Goal: Task Accomplishment & Management: Use online tool/utility

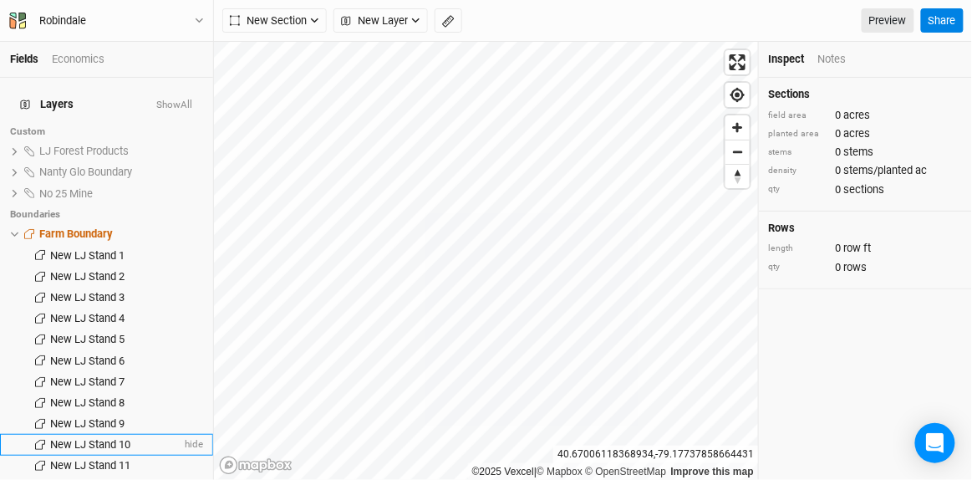
scroll to position [226, 0]
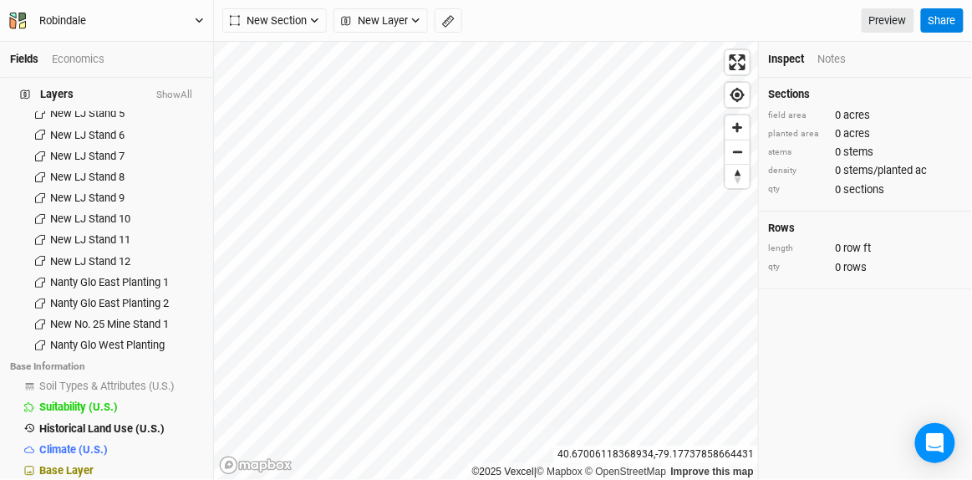
click at [197, 22] on icon "button" at bounding box center [199, 20] width 9 height 9
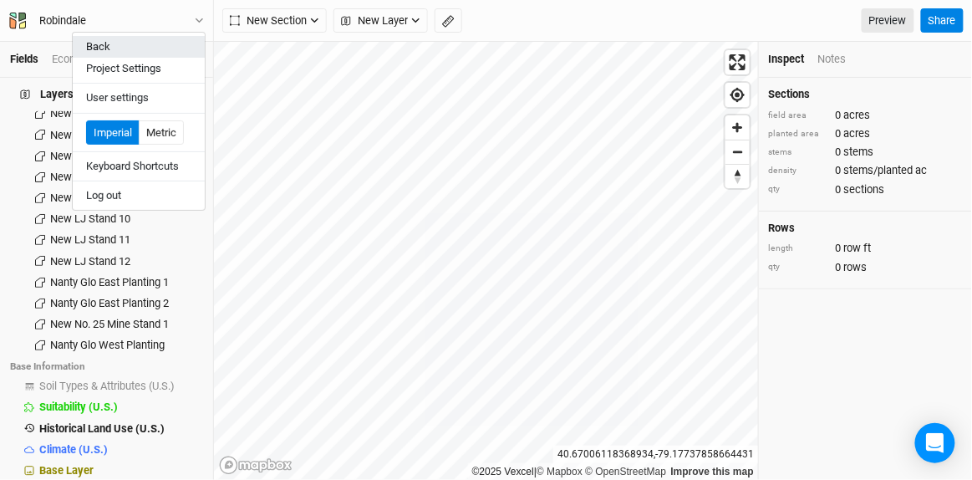
click at [95, 49] on button "Back" at bounding box center [139, 47] width 132 height 22
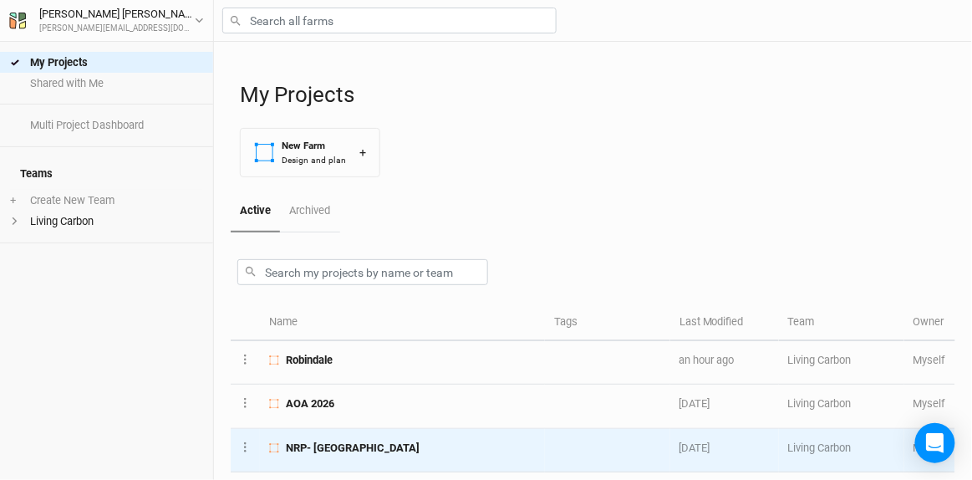
click at [339, 442] on span "NRP- Phase 2 Colony Bay" at bounding box center [353, 448] width 134 height 15
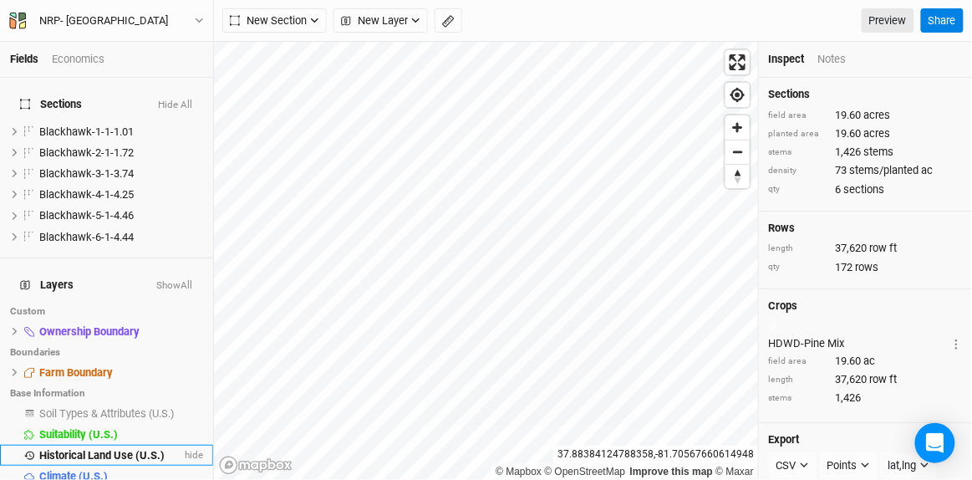
scroll to position [17, 0]
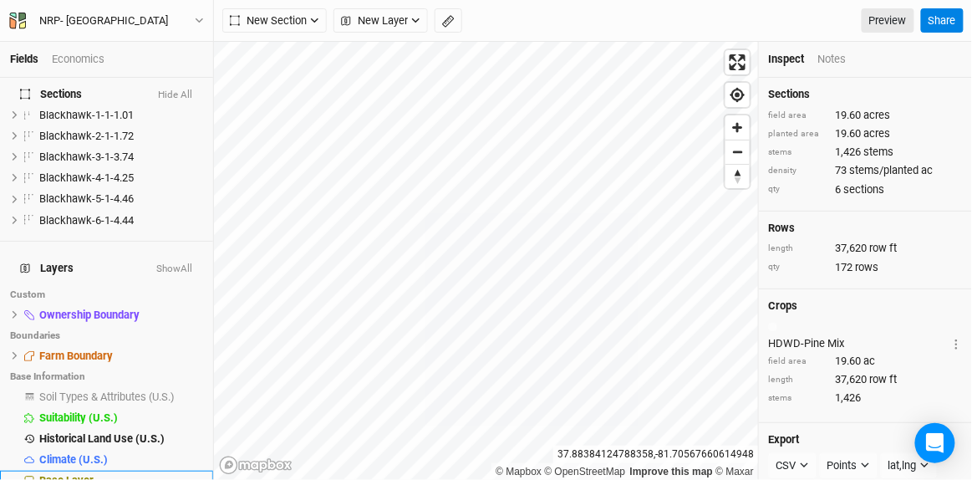
click at [73, 474] on span "Base Layer" at bounding box center [66, 480] width 54 height 13
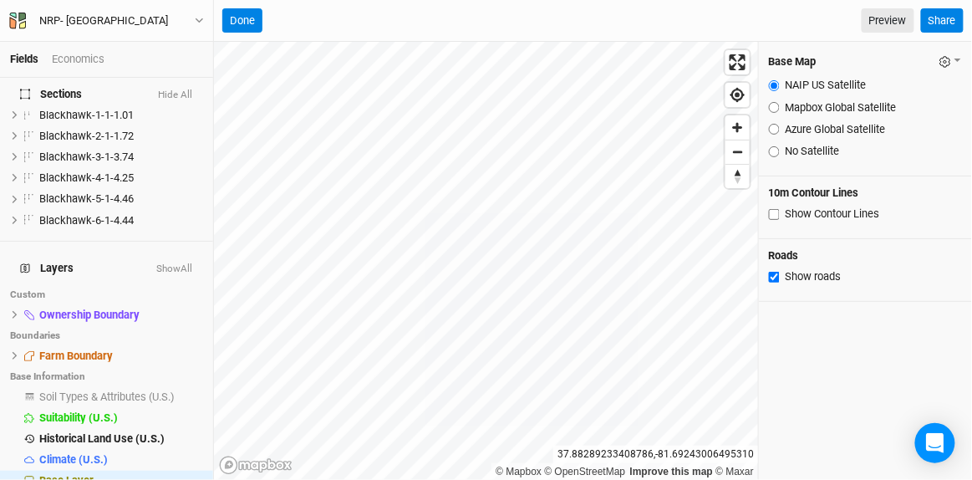
click at [777, 132] on input "Azure Global Satellite" at bounding box center [774, 129] width 11 height 11
radio input "true"
drag, startPoint x: 246, startPoint y: 19, endPoint x: 287, endPoint y: 39, distance: 45.6
click at [247, 21] on button "Done" at bounding box center [242, 20] width 40 height 25
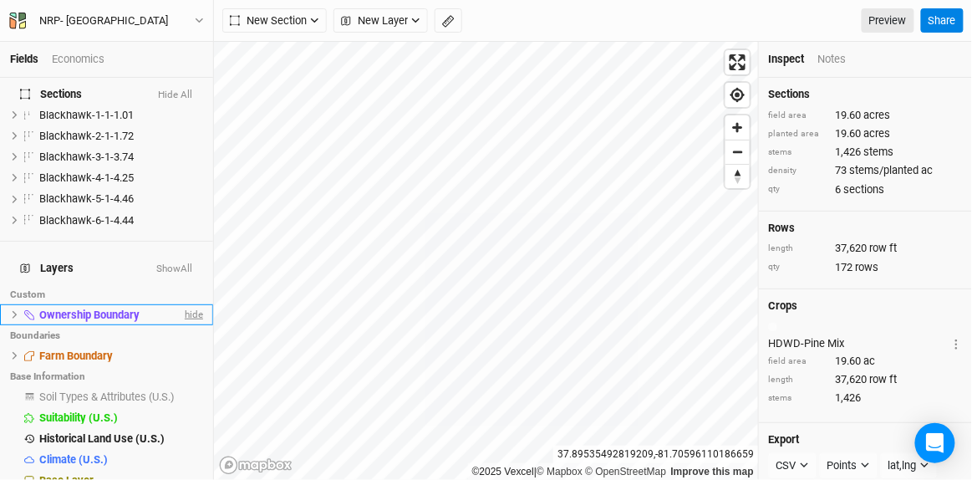
click at [189, 304] on span "hide" at bounding box center [192, 314] width 22 height 21
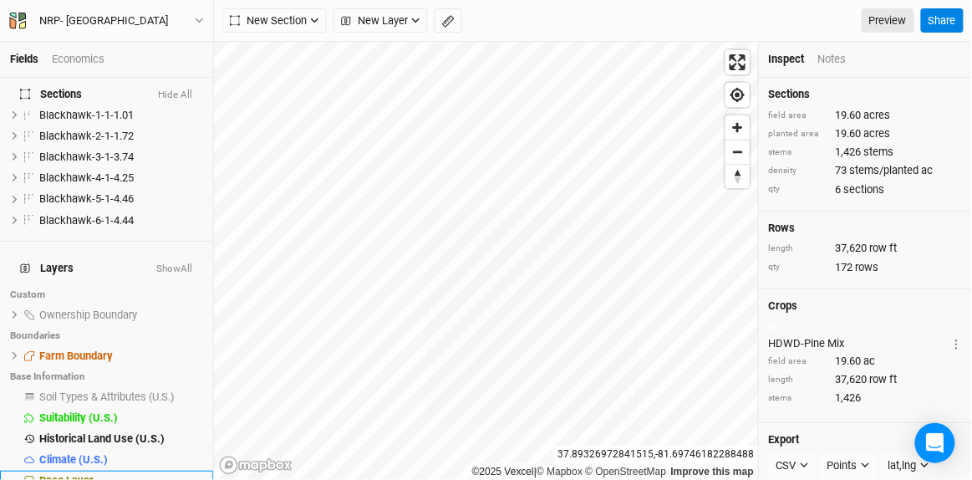
click at [79, 474] on span "Base Layer" at bounding box center [66, 480] width 54 height 13
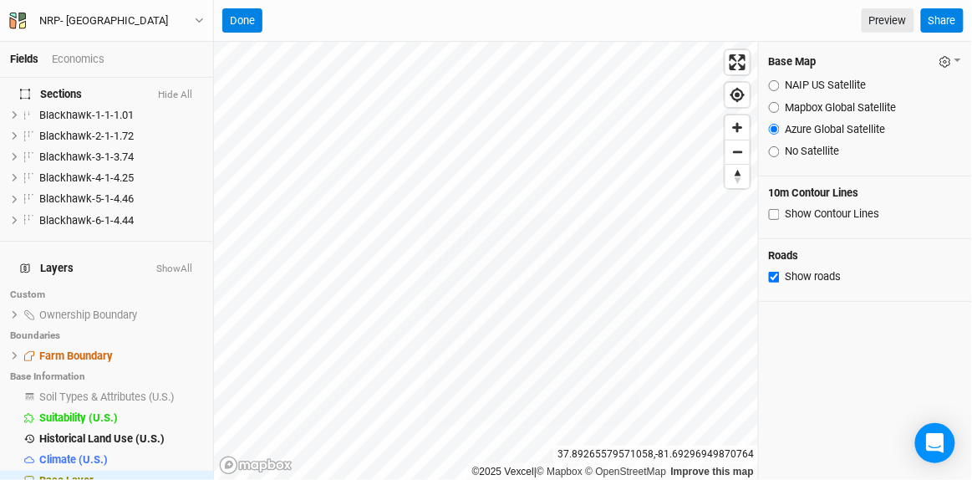
click at [775, 108] on input "Mapbox Global Satellite" at bounding box center [774, 107] width 11 height 11
radio input "true"
click at [776, 86] on input "NAIP US Satellite" at bounding box center [774, 85] width 11 height 11
radio input "true"
click at [774, 110] on input "Mapbox Global Satellite" at bounding box center [774, 107] width 11 height 11
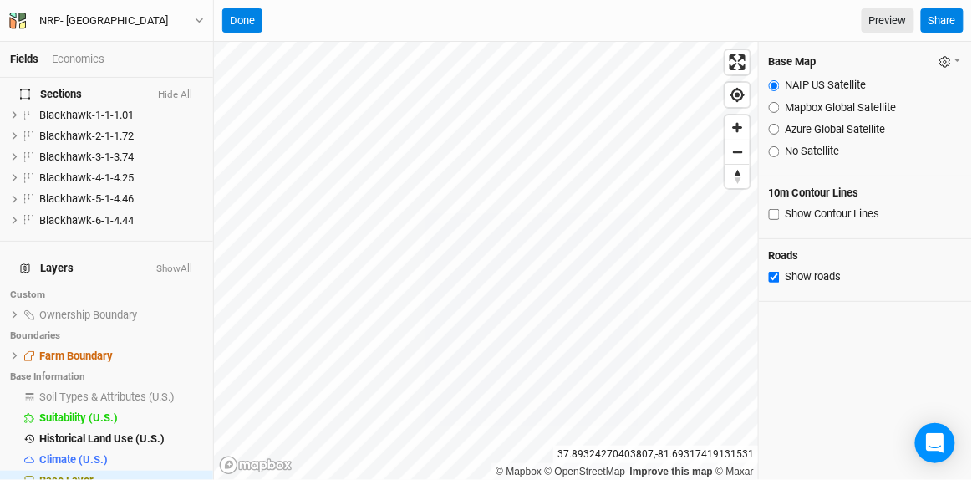
radio input "true"
click at [774, 84] on input "NAIP US Satellite" at bounding box center [774, 85] width 11 height 11
radio input "true"
click at [774, 125] on input "Azure Global Satellite" at bounding box center [774, 129] width 11 height 11
radio input "true"
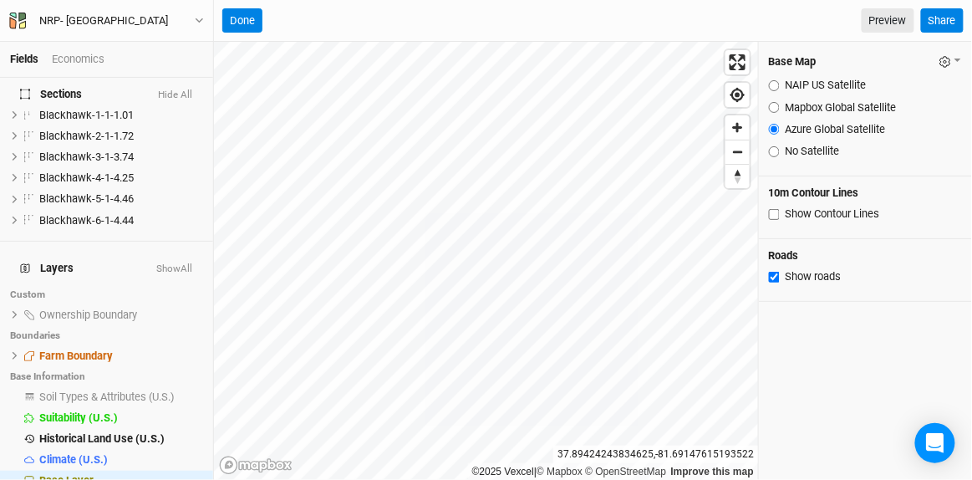
click at [774, 126] on input "Azure Global Satellite" at bounding box center [774, 129] width 11 height 11
click at [777, 84] on input "NAIP US Satellite" at bounding box center [774, 85] width 11 height 11
radio input "true"
click at [245, 19] on button "Done" at bounding box center [242, 20] width 40 height 25
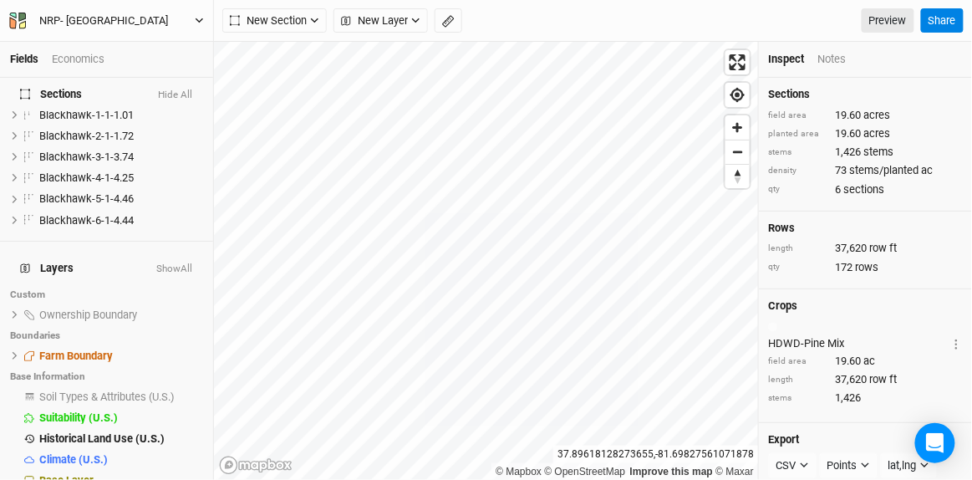
click at [191, 18] on button "NRP- Phase 2 Colony Bay" at bounding box center [106, 21] width 196 height 18
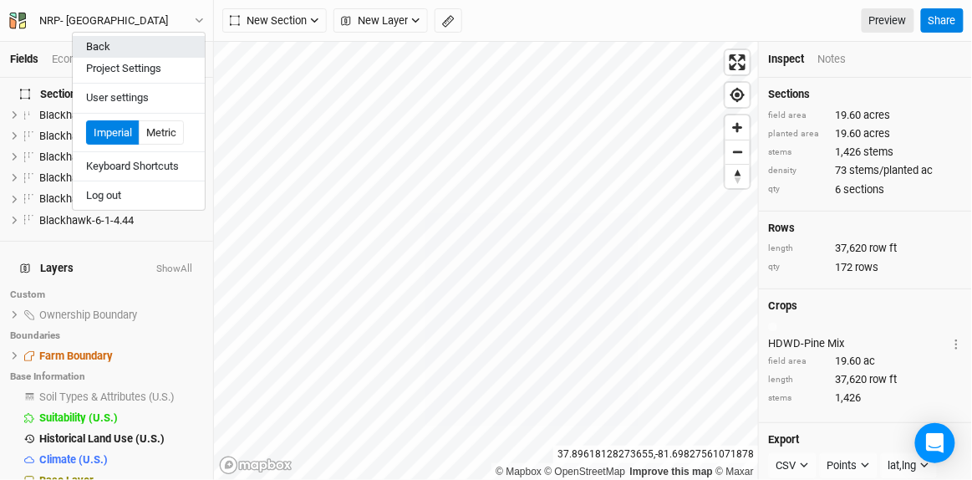
click at [108, 43] on button "Back" at bounding box center [139, 47] width 132 height 22
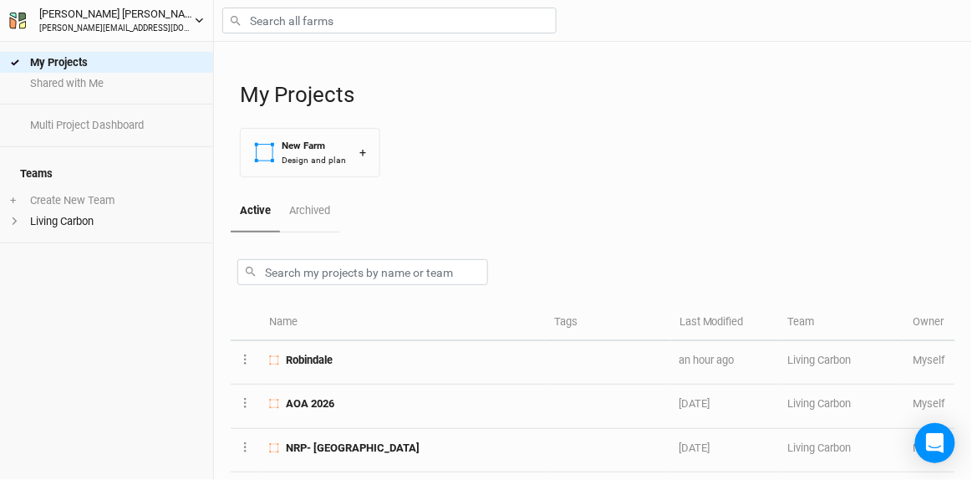
click at [195, 12] on button "Andy Norris andy@livingcarbon.com" at bounding box center [106, 20] width 196 height 30
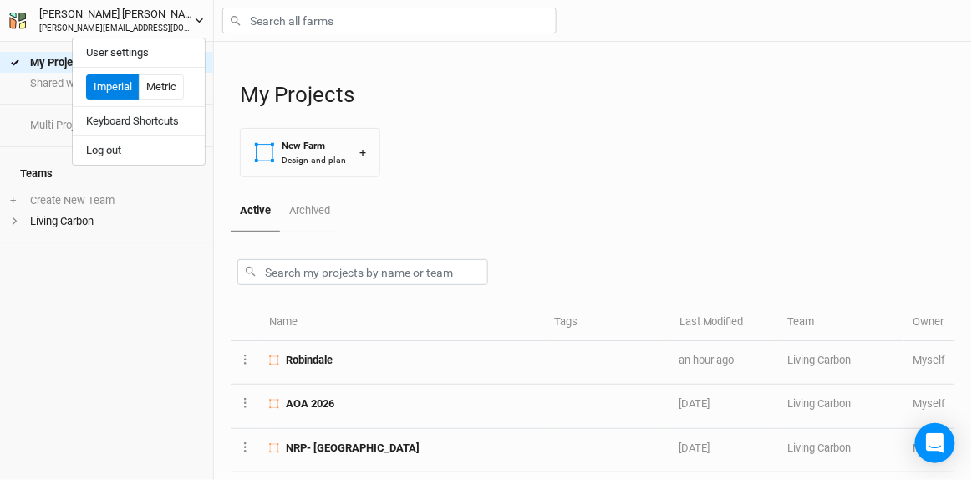
click at [198, 18] on icon "button" at bounding box center [199, 20] width 9 height 9
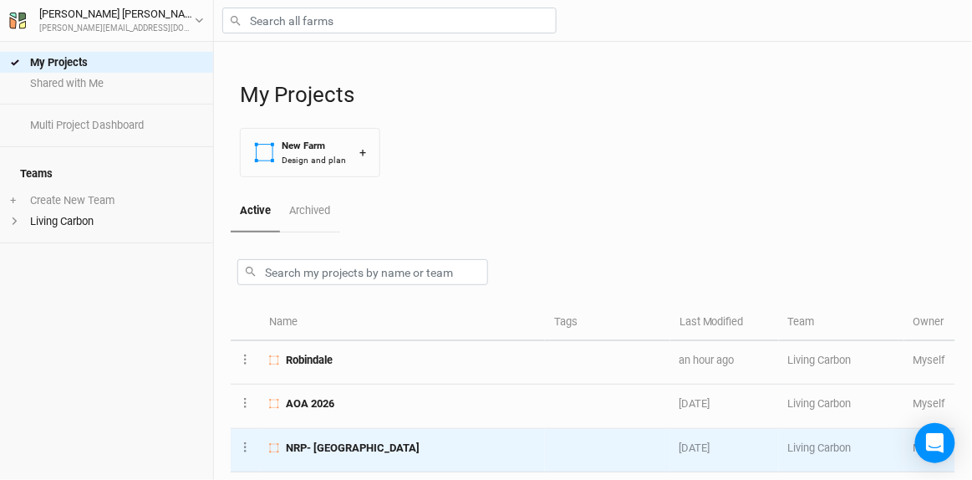
click at [362, 449] on span "NRP- Phase 2 Colony Bay" at bounding box center [353, 448] width 134 height 15
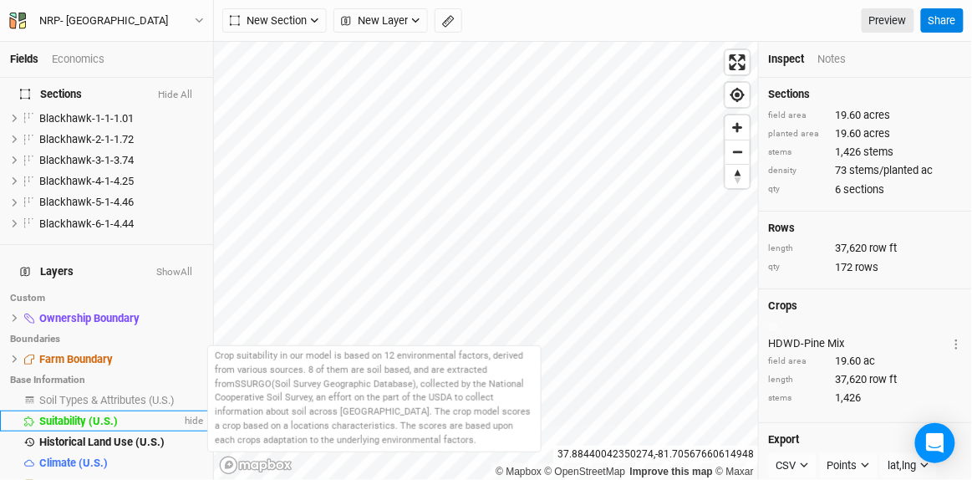
scroll to position [17, 0]
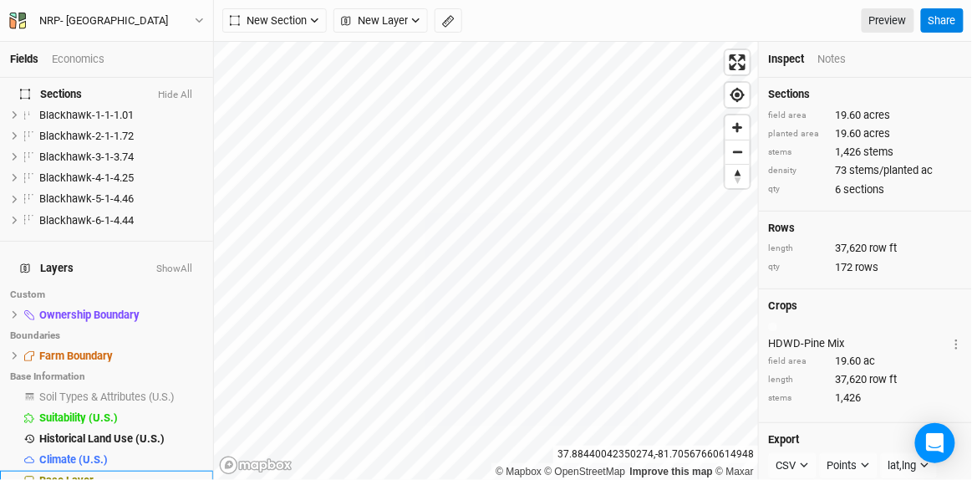
click at [74, 474] on span "Base Layer" at bounding box center [66, 480] width 54 height 13
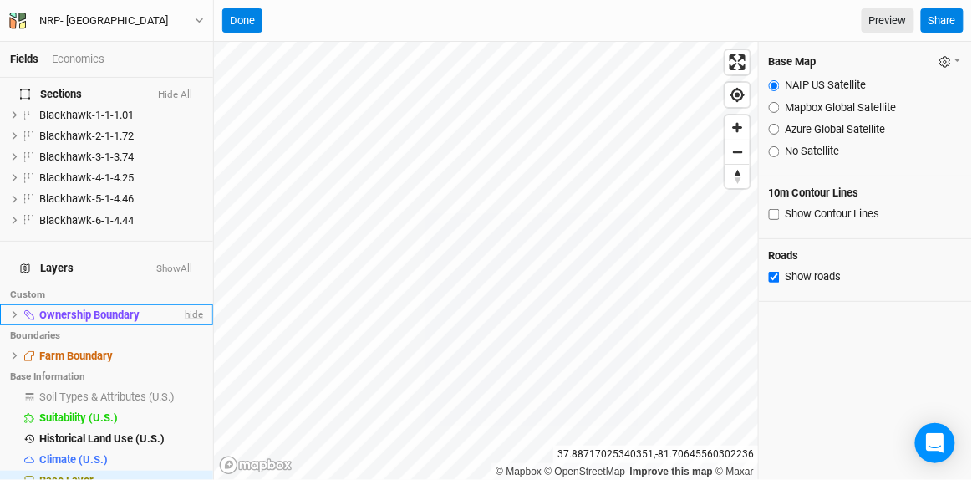
click at [182, 304] on span "hide" at bounding box center [192, 314] width 22 height 21
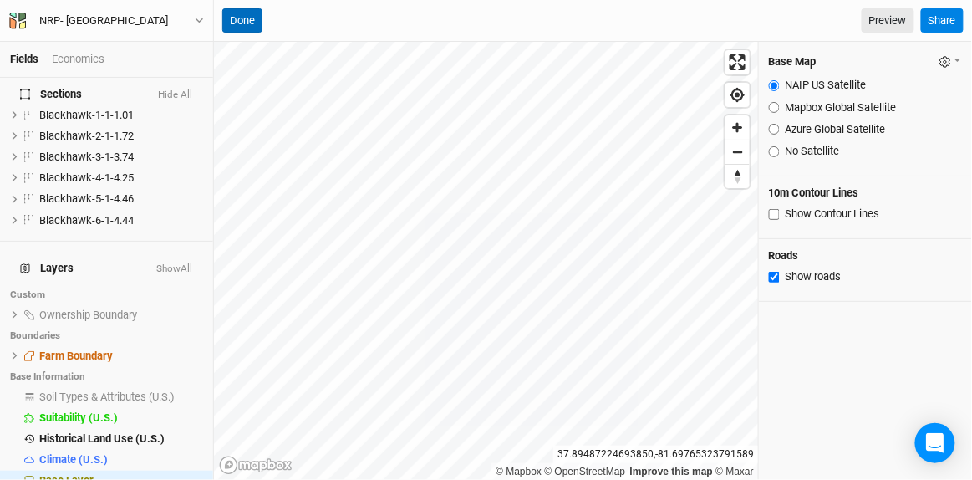
click at [238, 9] on button "Done" at bounding box center [242, 20] width 40 height 25
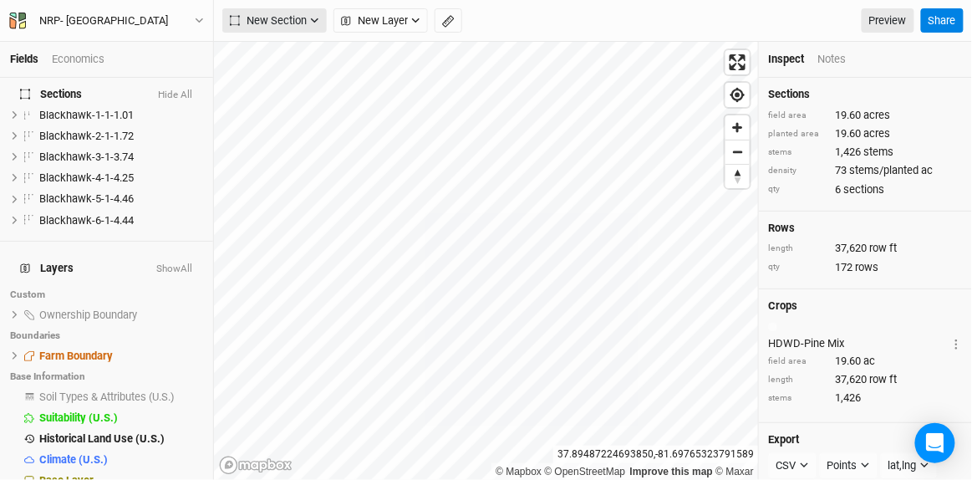
click at [277, 9] on button "New Section" at bounding box center [274, 20] width 105 height 25
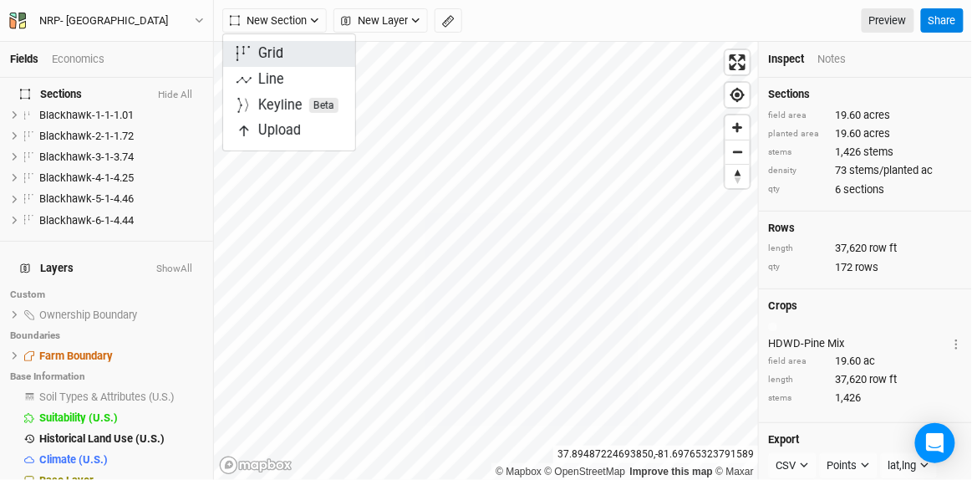
click at [283, 50] on button "Grid" at bounding box center [289, 54] width 132 height 26
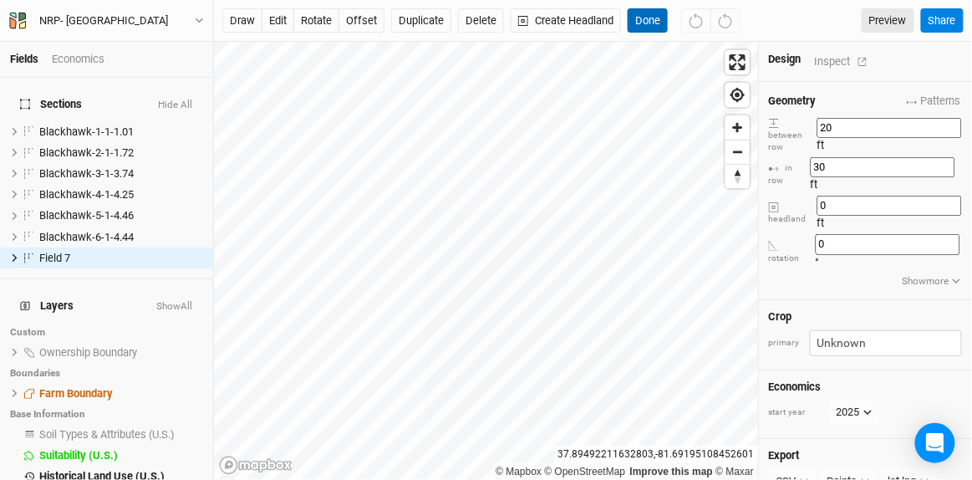
click at [649, 14] on button "Done" at bounding box center [648, 20] width 40 height 25
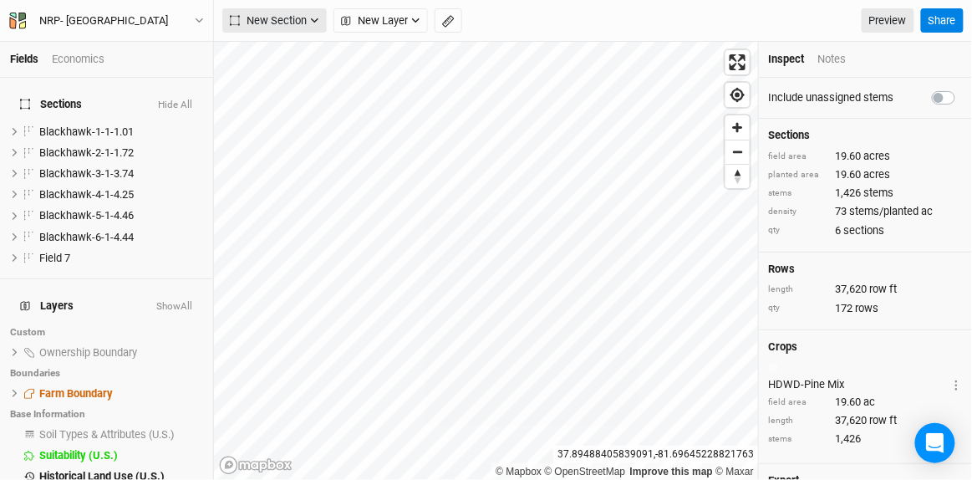
click at [283, 14] on span "New Section" at bounding box center [268, 21] width 77 height 17
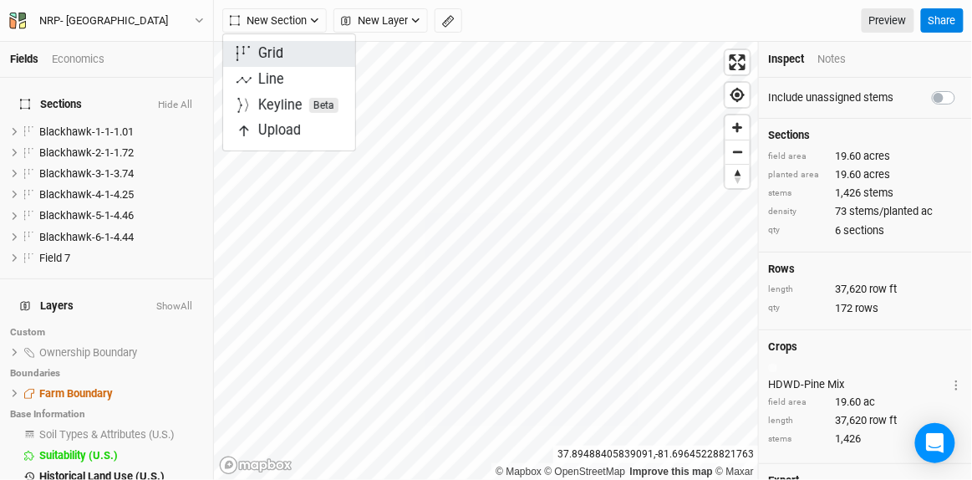
click at [280, 49] on div "Grid" at bounding box center [270, 53] width 25 height 19
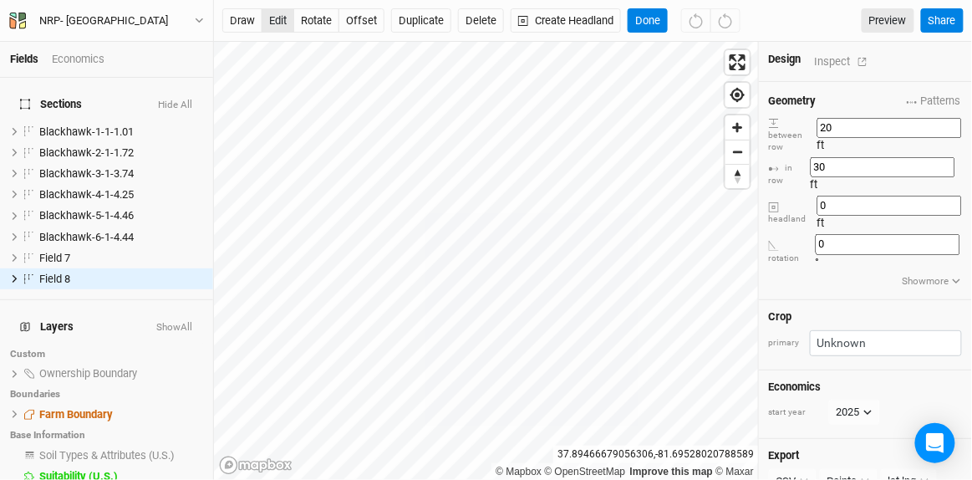
click at [273, 14] on button "edit" at bounding box center [278, 20] width 33 height 25
click at [641, 17] on button "Done" at bounding box center [648, 20] width 40 height 25
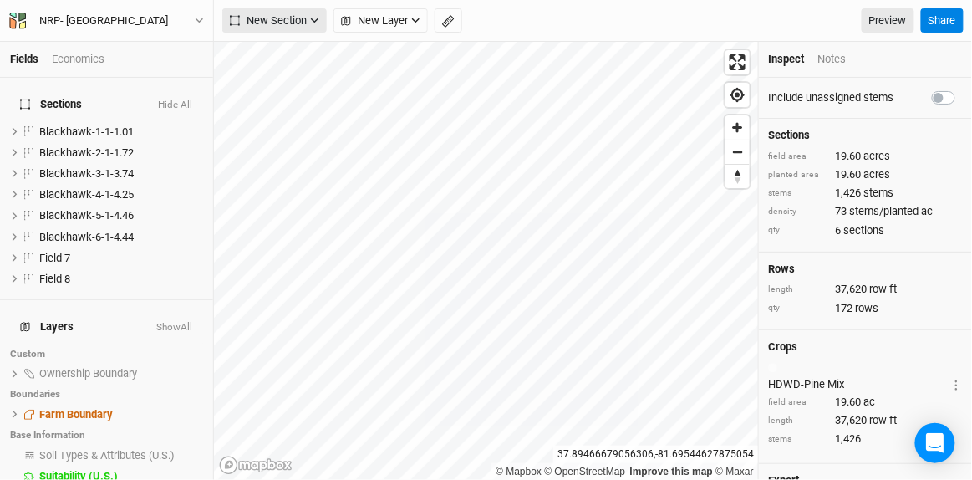
click at [272, 11] on button "New Section" at bounding box center [274, 20] width 105 height 25
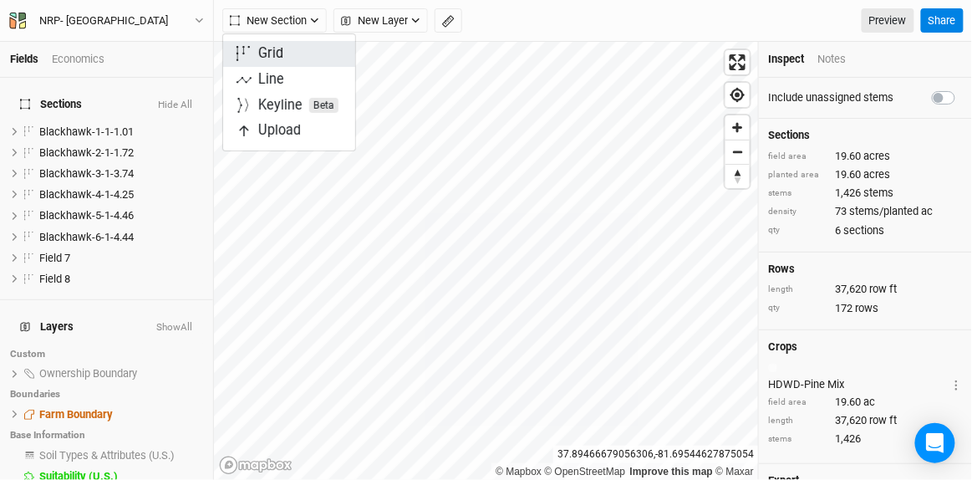
click at [263, 53] on div "Grid" at bounding box center [270, 53] width 25 height 19
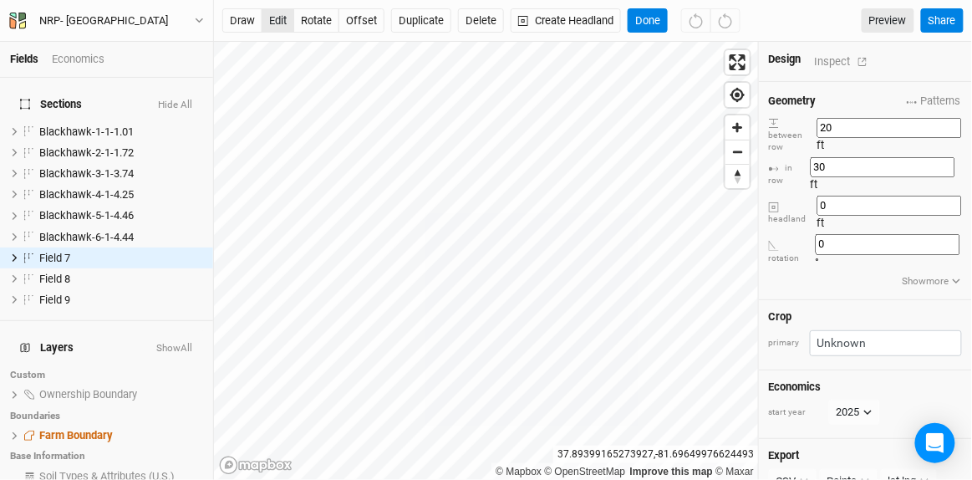
click at [278, 14] on button "edit" at bounding box center [278, 20] width 33 height 25
click at [649, 21] on button "Done" at bounding box center [648, 20] width 40 height 25
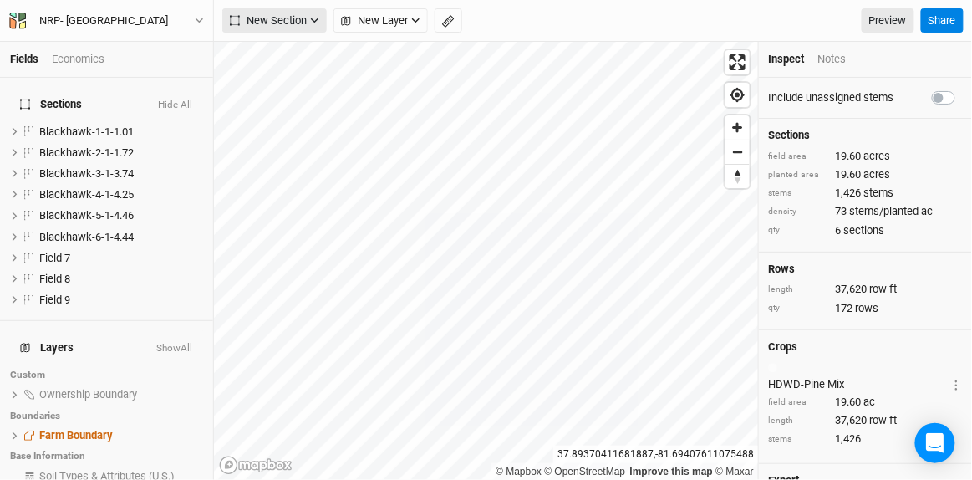
click at [274, 15] on span "New Section" at bounding box center [268, 21] width 77 height 17
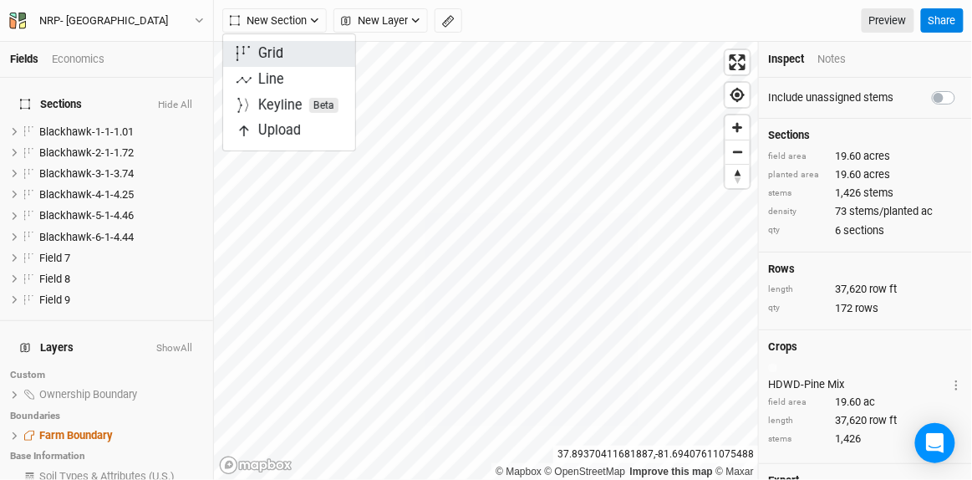
click at [276, 52] on div "Grid" at bounding box center [270, 53] width 25 height 19
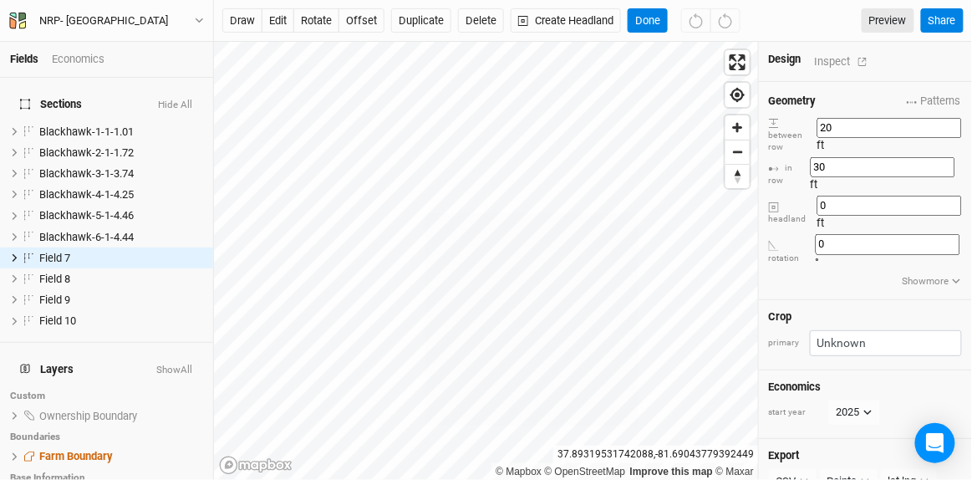
drag, startPoint x: 853, startPoint y: 115, endPoint x: 861, endPoint y: 128, distance: 15.1
click at [862, 128] on input "20" at bounding box center [890, 128] width 145 height 20
type input "100"
click at [853, 157] on input "30" at bounding box center [883, 167] width 145 height 20
click at [865, 157] on input "30" at bounding box center [883, 167] width 145 height 20
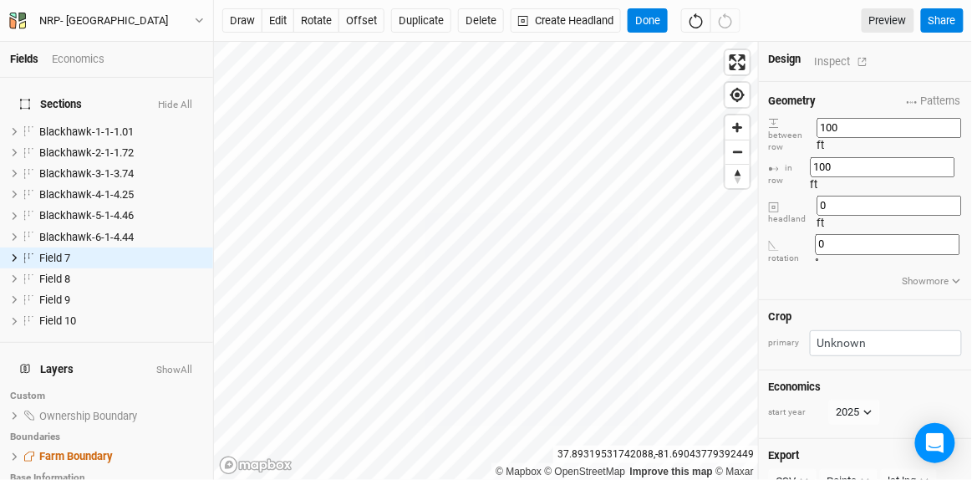
type input "100"
click at [885, 218] on div "Geometry Patterns ＋ New in-row pattern between row 100 ft in row 100 ft headlan…" at bounding box center [865, 191] width 213 height 218
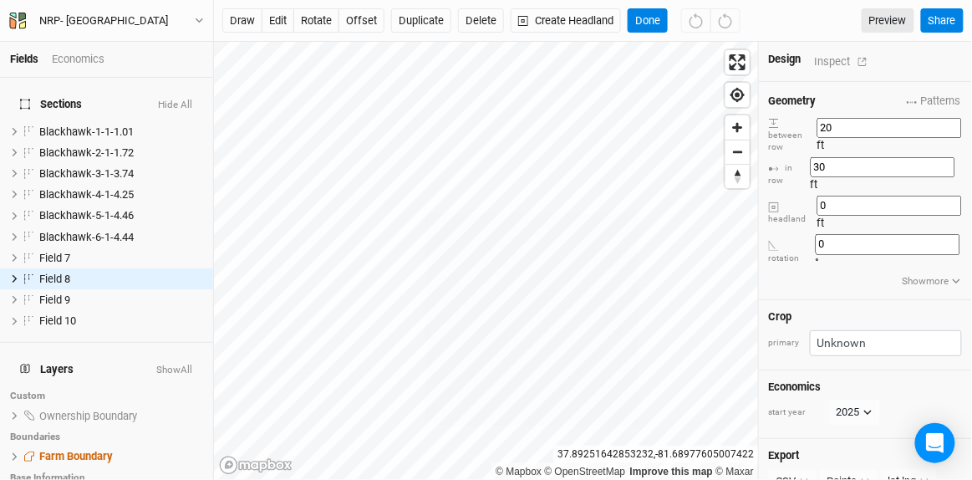
drag, startPoint x: 853, startPoint y: 122, endPoint x: 869, endPoint y: 119, distance: 17.1
click at [869, 119] on input "20" at bounding box center [890, 128] width 145 height 20
type input "100"
drag, startPoint x: 853, startPoint y: 140, endPoint x: 861, endPoint y: 142, distance: 8.5
click at [861, 157] on input "30" at bounding box center [883, 167] width 145 height 20
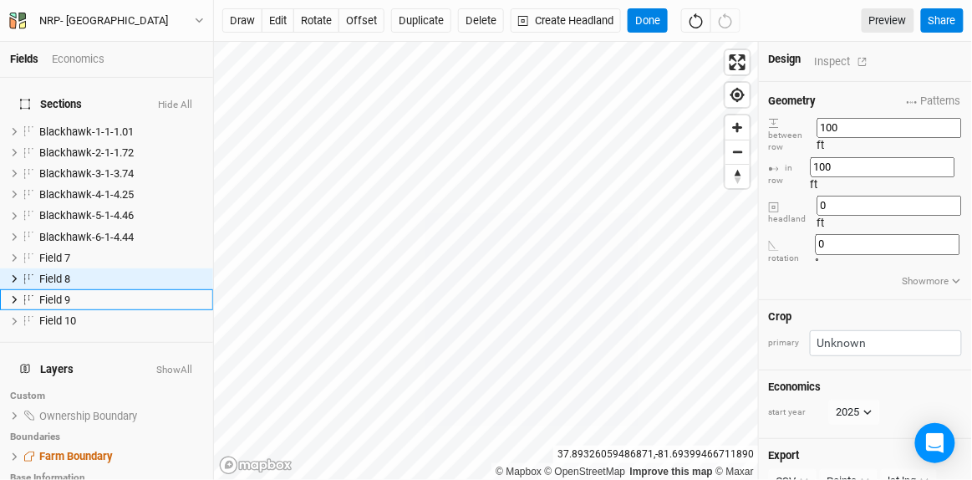
type input "100"
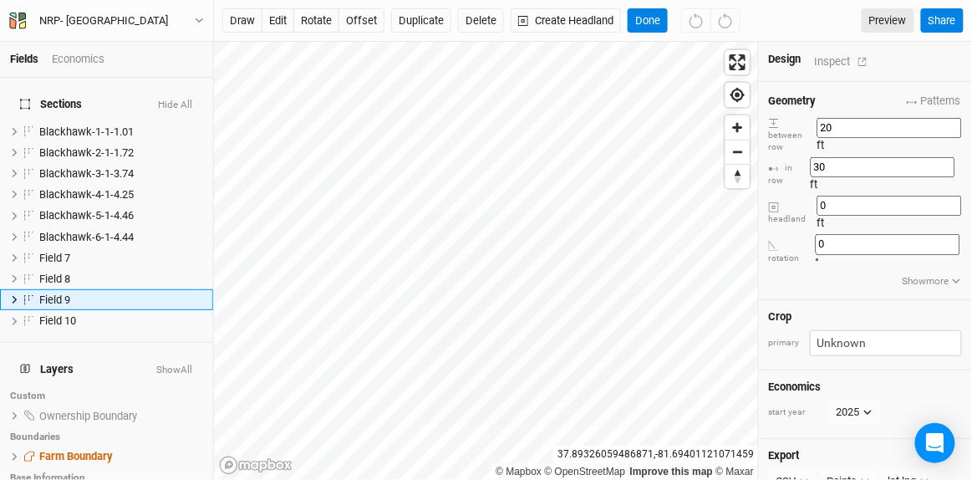
scroll to position [10, 0]
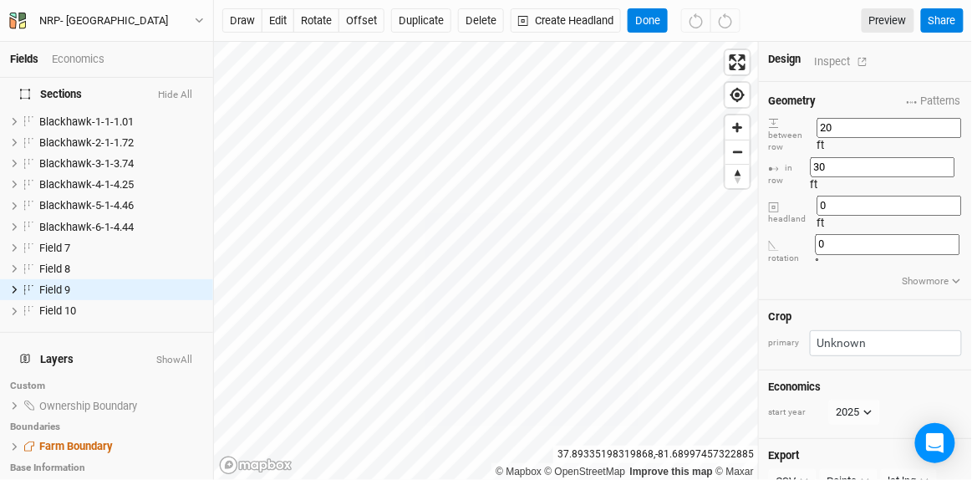
drag, startPoint x: 852, startPoint y: 119, endPoint x: 865, endPoint y: 118, distance: 13.4
click at [865, 118] on input "20" at bounding box center [890, 128] width 145 height 20
type input "100"
drag, startPoint x: 852, startPoint y: 142, endPoint x: 863, endPoint y: 143, distance: 10.9
click at [863, 157] on input "30" at bounding box center [883, 167] width 145 height 20
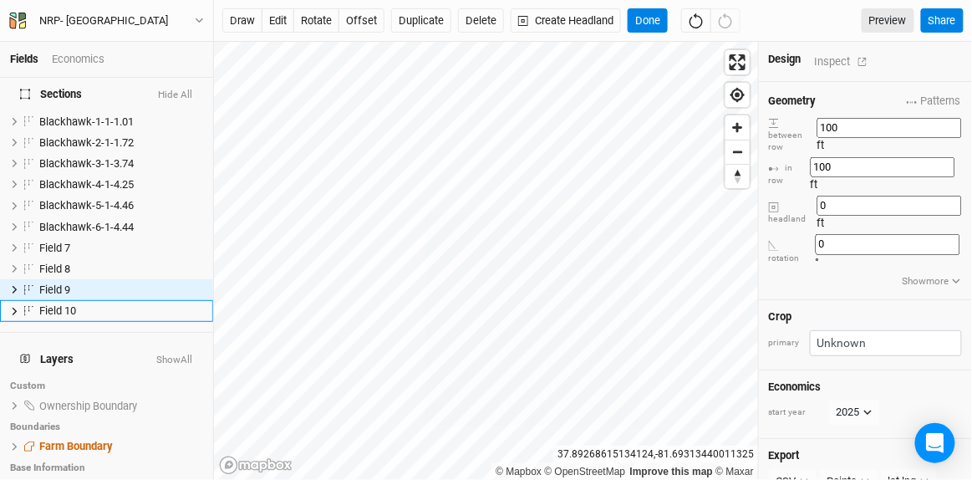
type input "100"
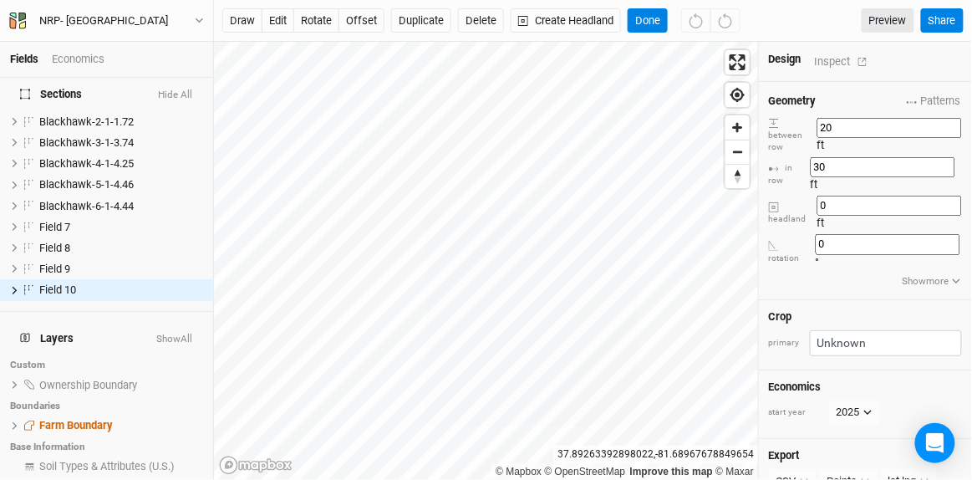
drag, startPoint x: 850, startPoint y: 120, endPoint x: 866, endPoint y: 119, distance: 15.9
click at [866, 119] on input "20" at bounding box center [890, 128] width 145 height 20
type input "100"
drag, startPoint x: 858, startPoint y: 146, endPoint x: 869, endPoint y: 145, distance: 10.9
click at [869, 157] on input "30" at bounding box center [883, 167] width 145 height 20
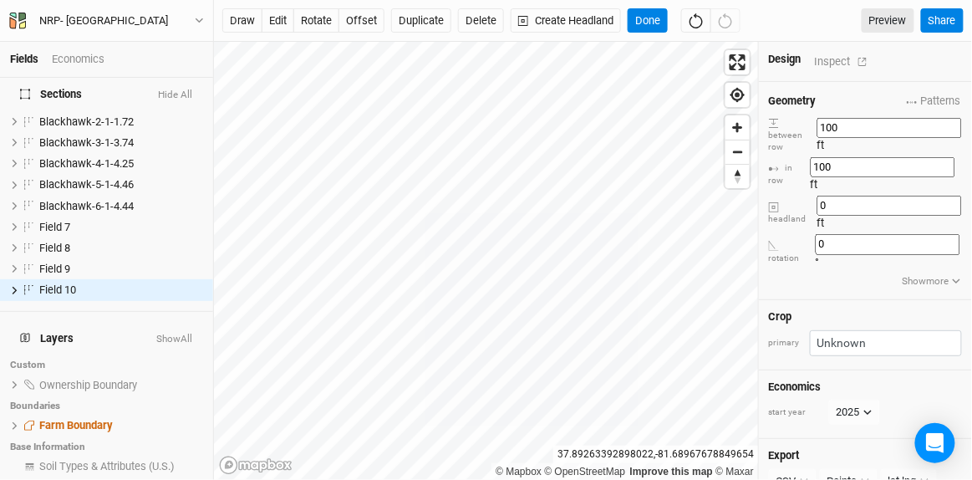
type input "100"
click at [884, 212] on div "Geometry Patterns ＋ New in-row pattern between row 100 ft in row 100 ft headlan…" at bounding box center [865, 191] width 213 height 218
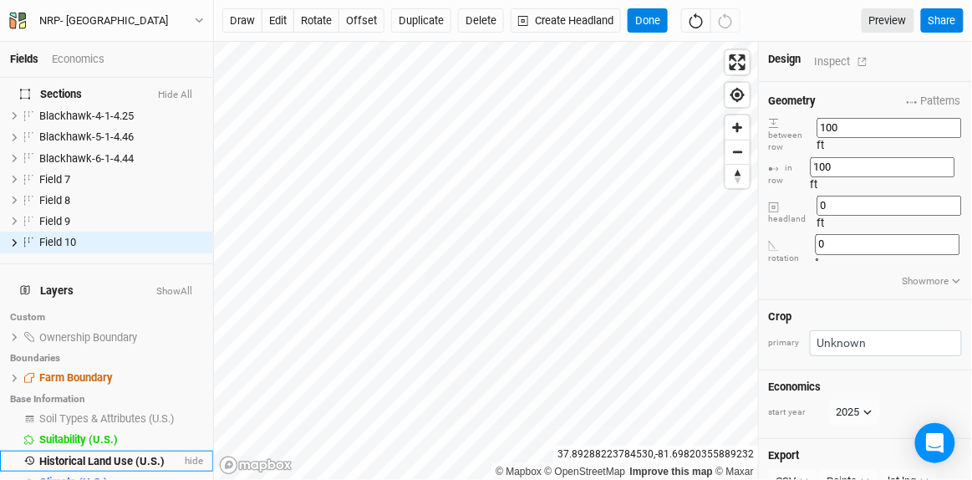
scroll to position [101, 0]
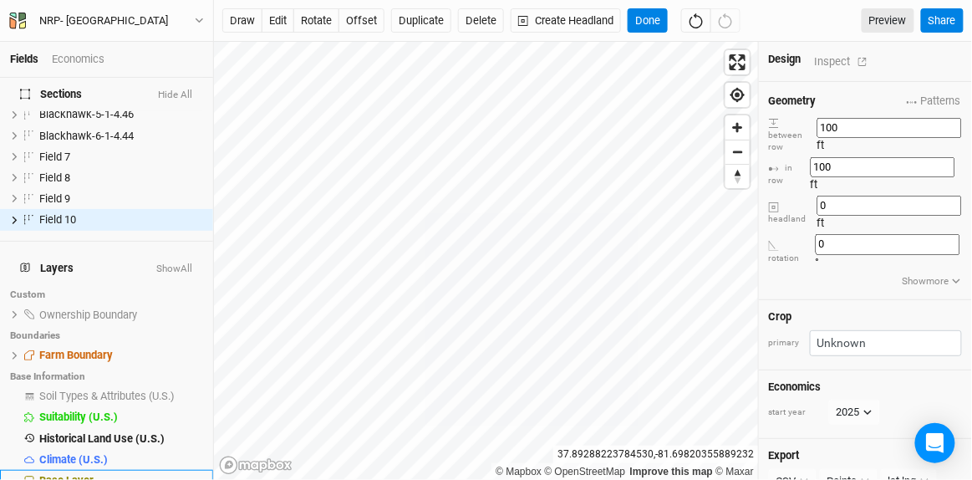
click at [82, 474] on span "Base Layer" at bounding box center [66, 480] width 54 height 13
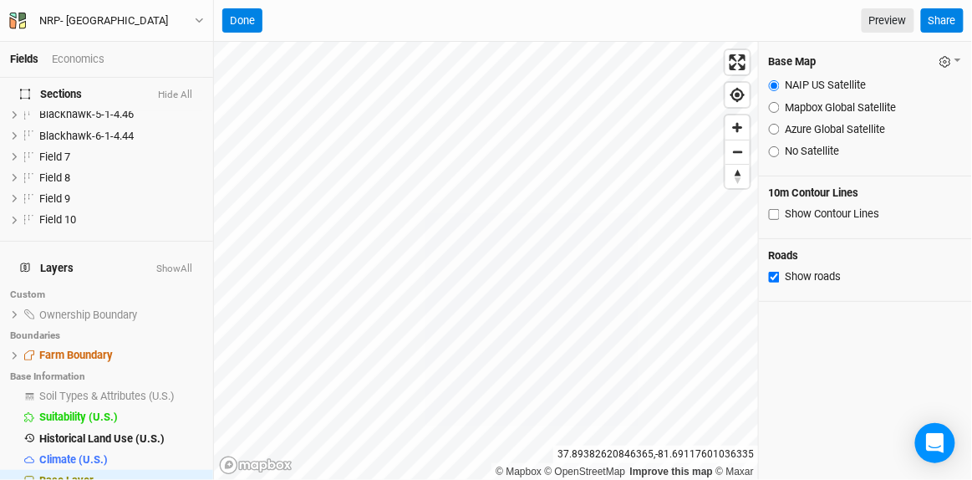
click at [774, 129] on input "Azure Global Satellite" at bounding box center [774, 129] width 11 height 11
radio input "true"
click at [253, 18] on button "Done" at bounding box center [242, 20] width 40 height 25
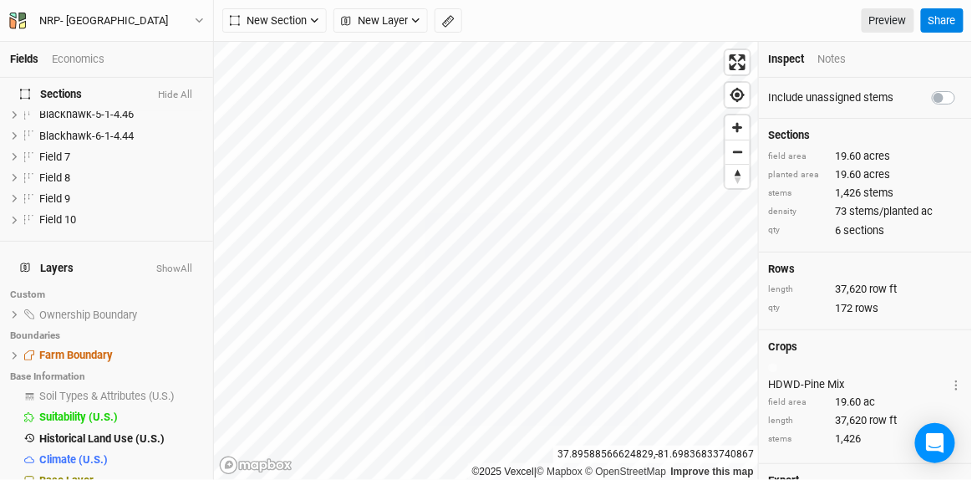
click at [180, 94] on button "Hide All" at bounding box center [175, 95] width 36 height 12
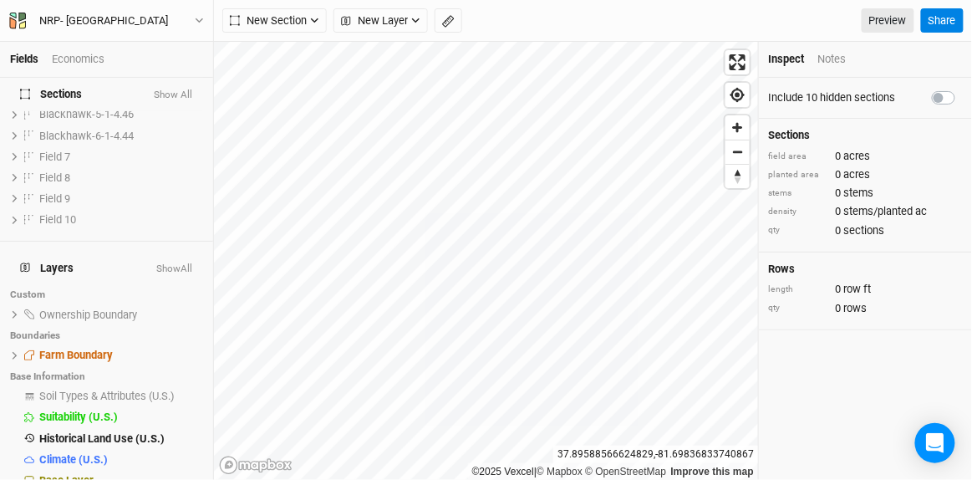
click at [180, 94] on button "Show All" at bounding box center [173, 95] width 40 height 12
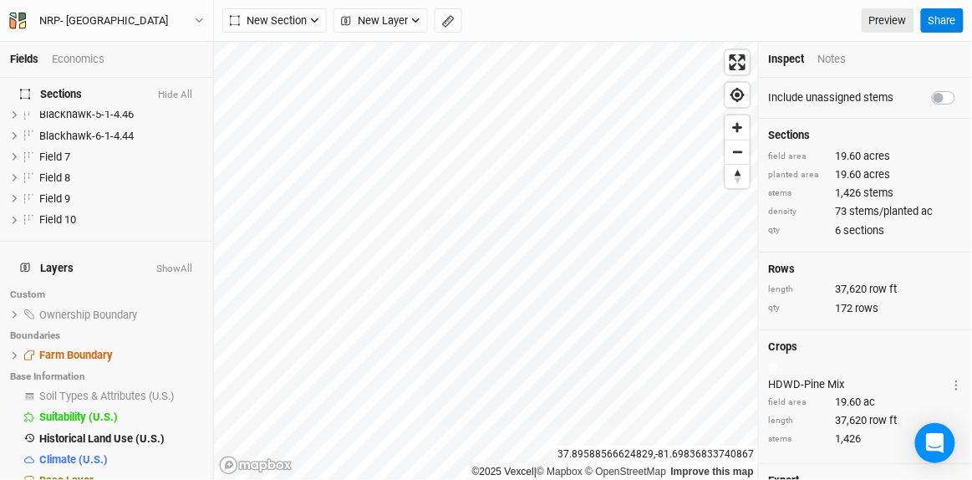
click at [180, 94] on button "Hide All" at bounding box center [175, 95] width 36 height 12
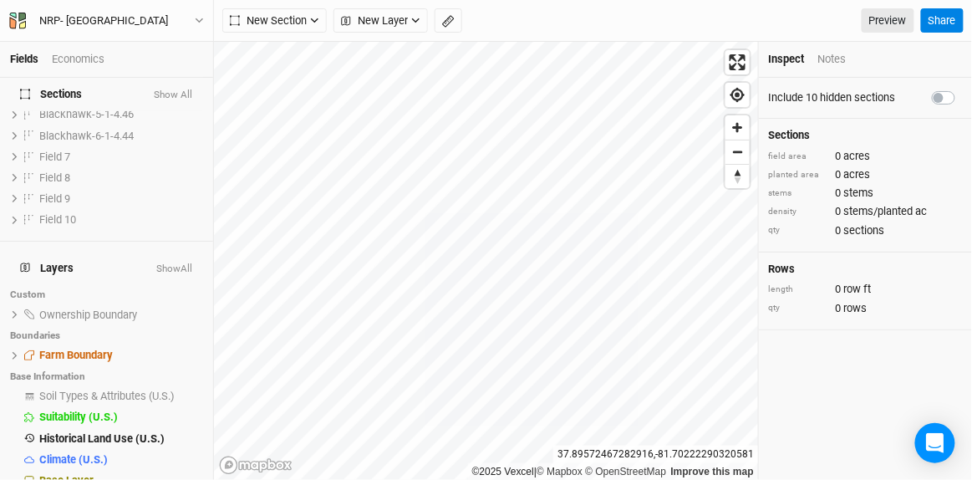
click at [175, 96] on button "Show All" at bounding box center [173, 95] width 40 height 12
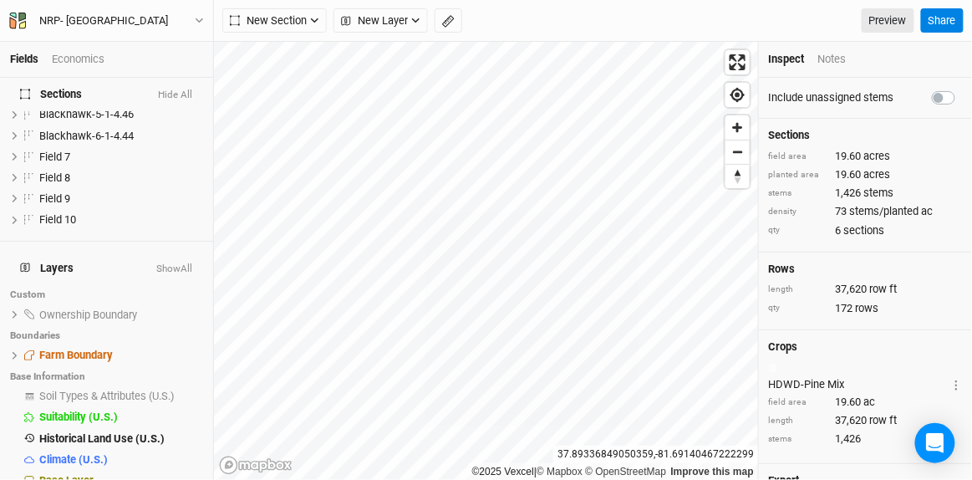
click at [493, 37] on div "Fields Economics Sections Hide All Blackhawk-1-1-1.01 hide Blackhawk-2-1-1.72 h…" at bounding box center [486, 240] width 972 height 480
click at [289, 12] on button "New Section" at bounding box center [274, 20] width 105 height 25
click at [263, 47] on div "Grid" at bounding box center [270, 53] width 25 height 19
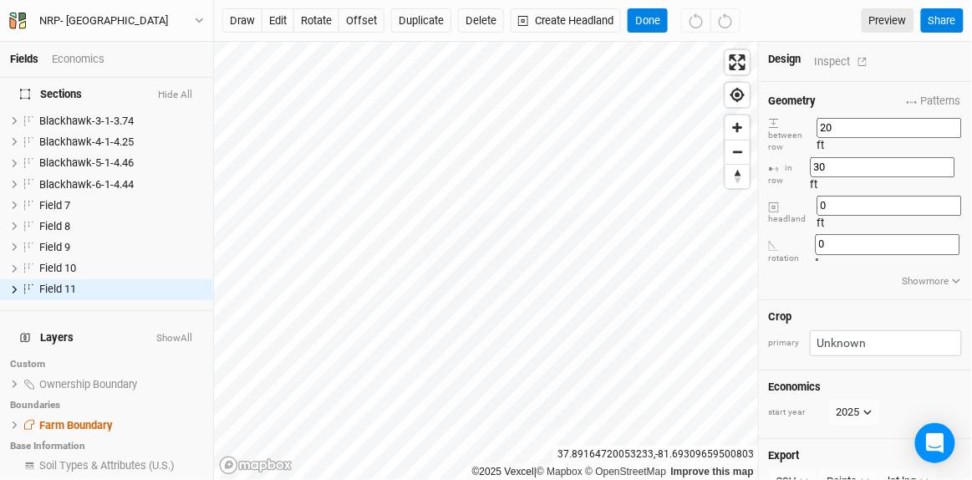
drag, startPoint x: 851, startPoint y: 117, endPoint x: 875, endPoint y: 116, distance: 24.3
click at [875, 118] on input "20" at bounding box center [890, 128] width 145 height 20
type input "100"
drag, startPoint x: 854, startPoint y: 141, endPoint x: 868, endPoint y: 140, distance: 14.2
click at [868, 157] on input "30" at bounding box center [883, 167] width 145 height 20
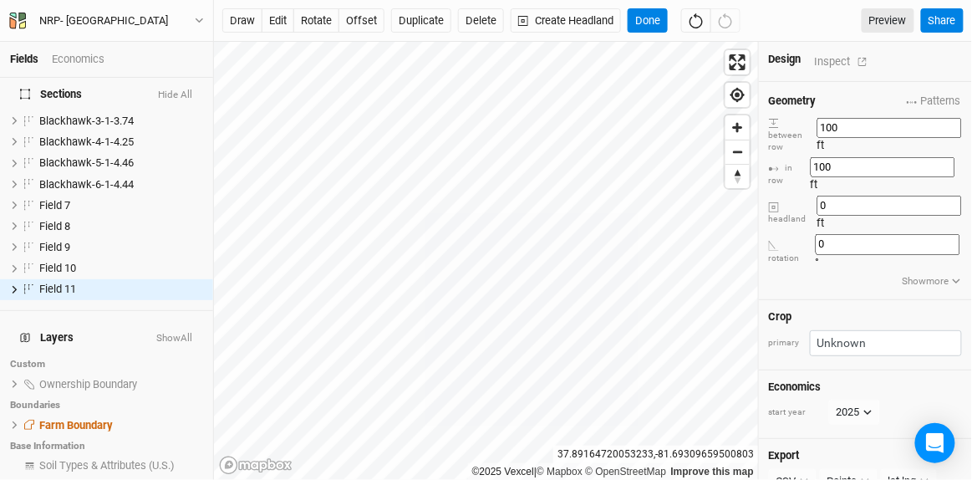
type input "100"
click at [840, 217] on div "Geometry Patterns ＋ New in-row pattern between row 100 ft in row 100 ft headlan…" at bounding box center [865, 191] width 213 height 218
click at [649, 19] on button "Done" at bounding box center [648, 20] width 40 height 25
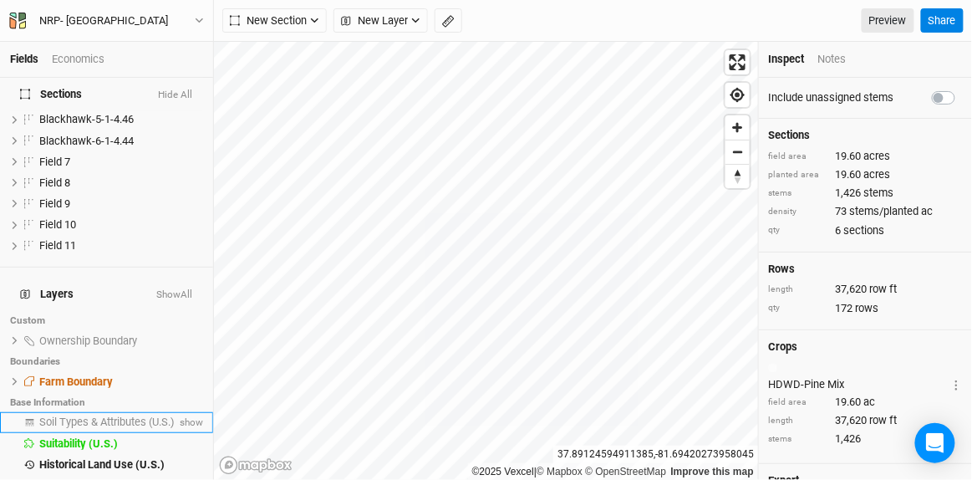
scroll to position [122, 0]
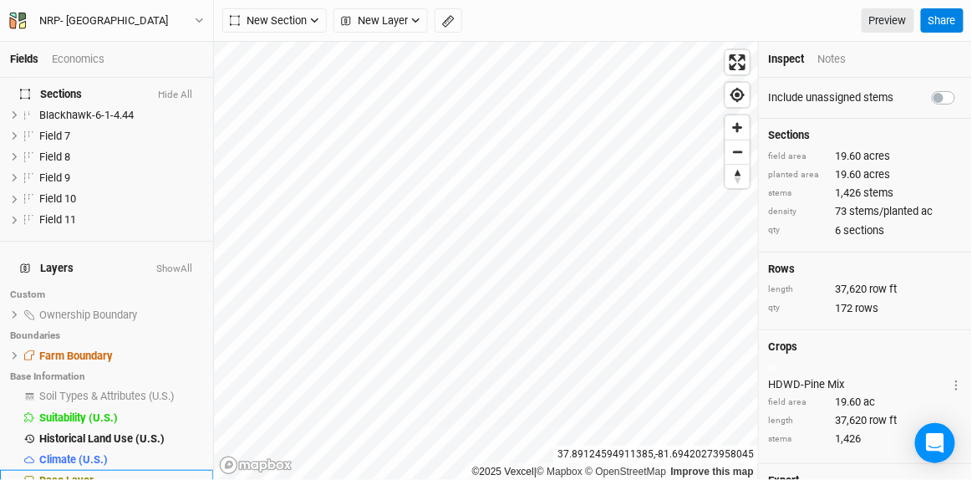
click at [84, 474] on span "Base Layer" at bounding box center [66, 480] width 54 height 13
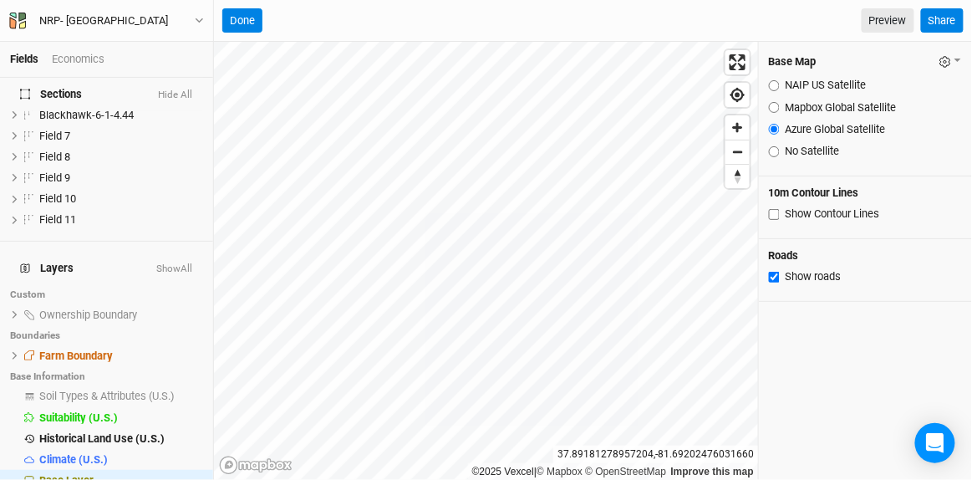
click at [773, 85] on input "NAIP US Satellite" at bounding box center [774, 85] width 11 height 11
radio input "true"
click at [774, 86] on input "NAIP US Satellite" at bounding box center [774, 85] width 11 height 11
click at [245, 14] on button "Done" at bounding box center [242, 20] width 40 height 25
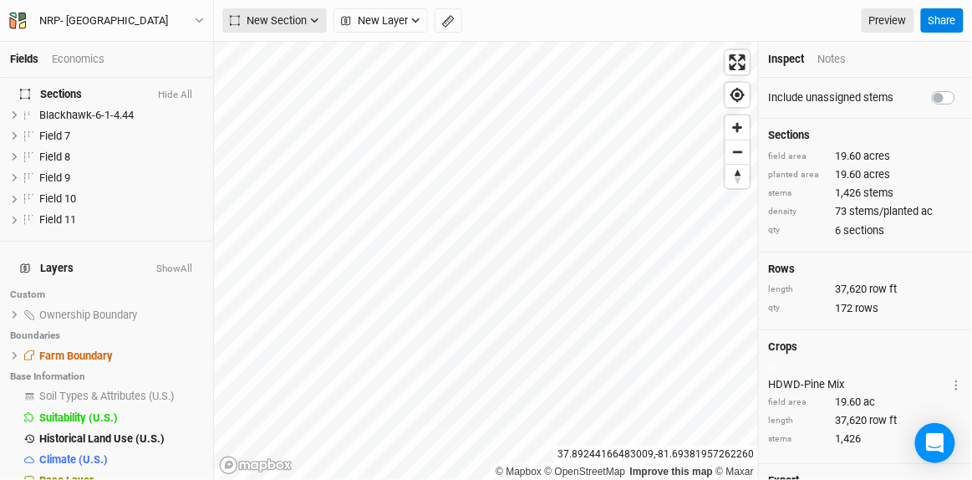
click at [284, 23] on span "New Section" at bounding box center [268, 21] width 77 height 17
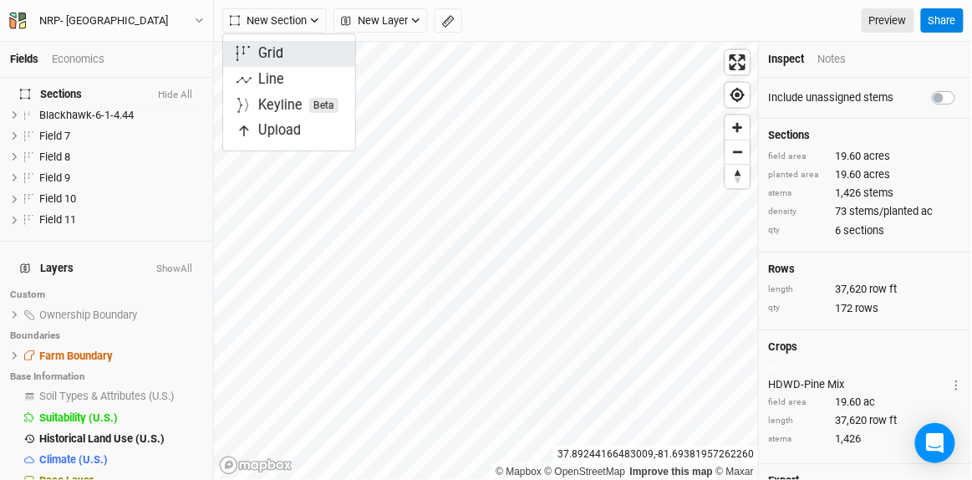
click at [270, 55] on div "Grid" at bounding box center [270, 53] width 25 height 19
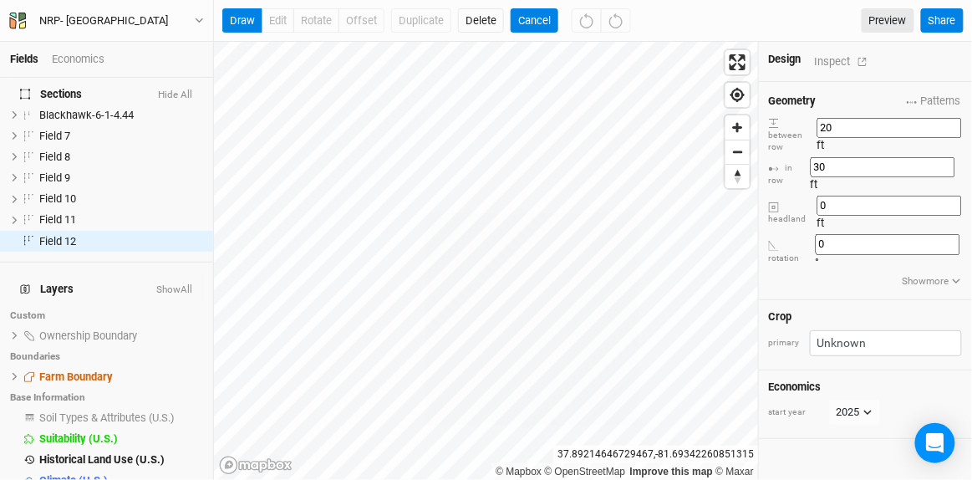
scroll to position [74, 0]
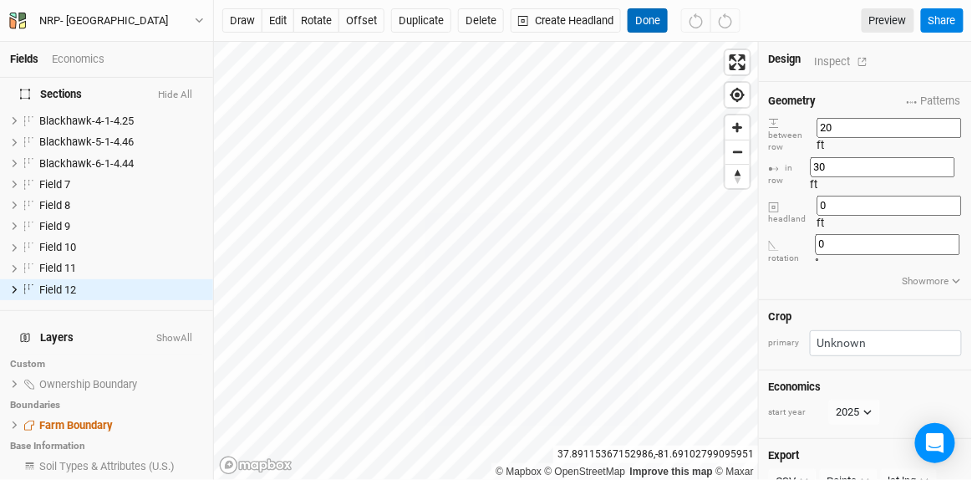
click at [639, 18] on button "Done" at bounding box center [648, 20] width 40 height 25
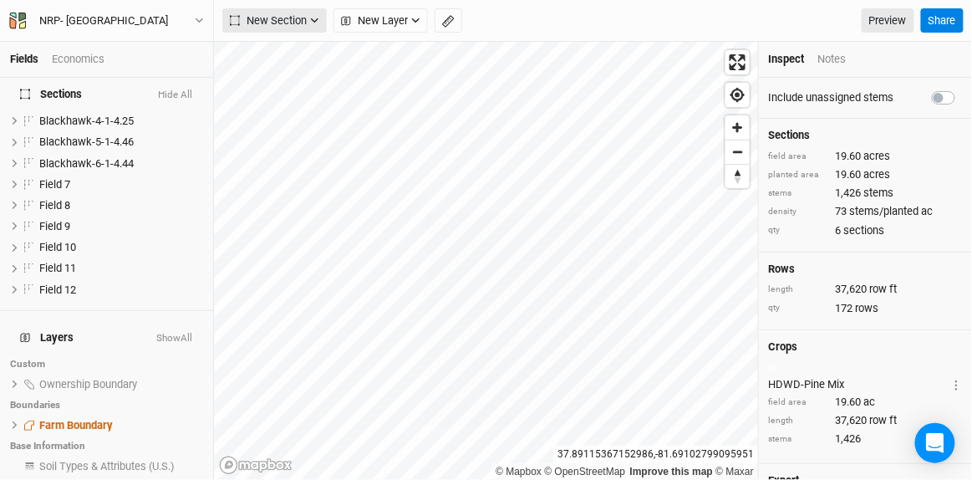
click at [285, 18] on span "New Section" at bounding box center [268, 21] width 77 height 17
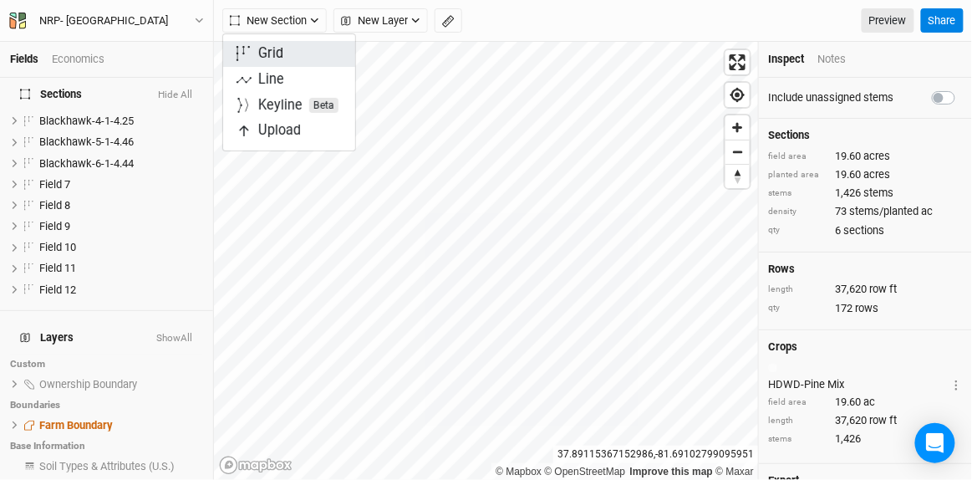
click at [275, 55] on div "Grid" at bounding box center [270, 53] width 25 height 19
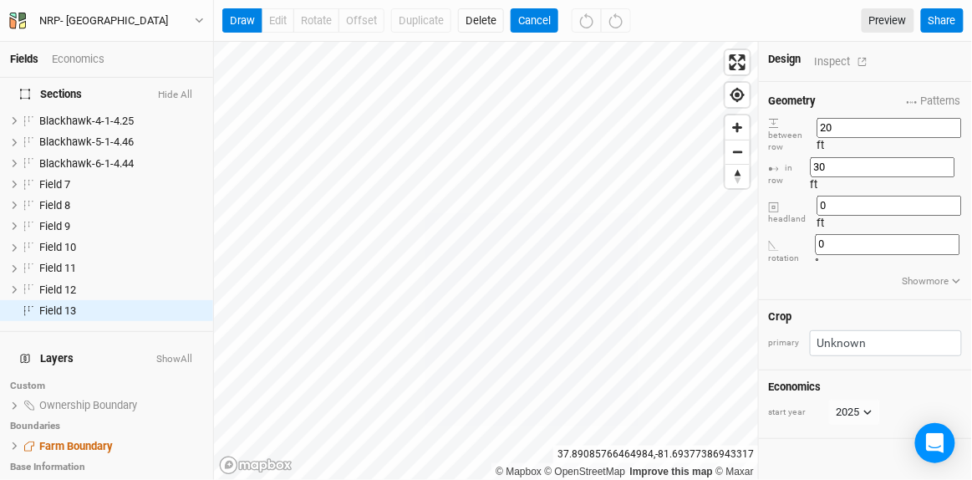
scroll to position [94, 0]
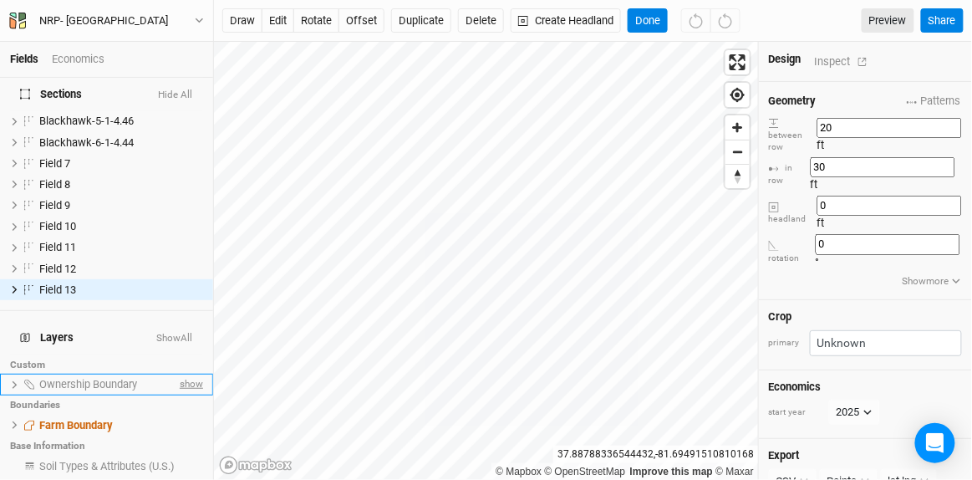
click at [176, 375] on span "show" at bounding box center [189, 385] width 27 height 21
click at [181, 375] on span "hide" at bounding box center [192, 385] width 22 height 21
click at [172, 333] on button "Show All" at bounding box center [175, 339] width 38 height 12
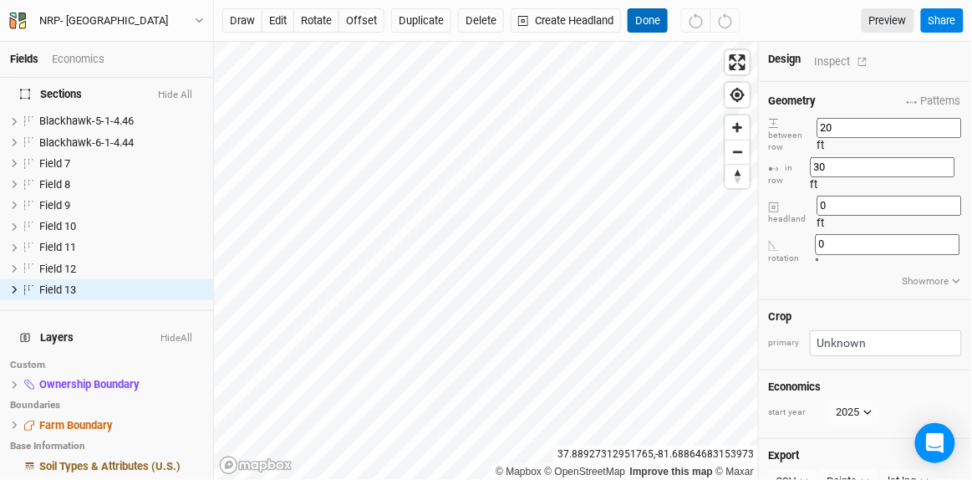
click at [650, 18] on button "Done" at bounding box center [648, 20] width 40 height 25
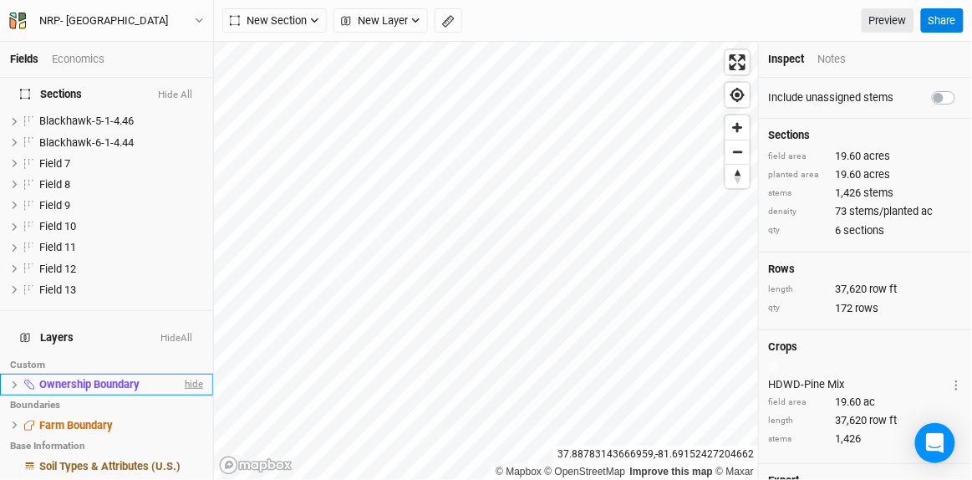
click at [181, 375] on span "hide" at bounding box center [192, 385] width 22 height 21
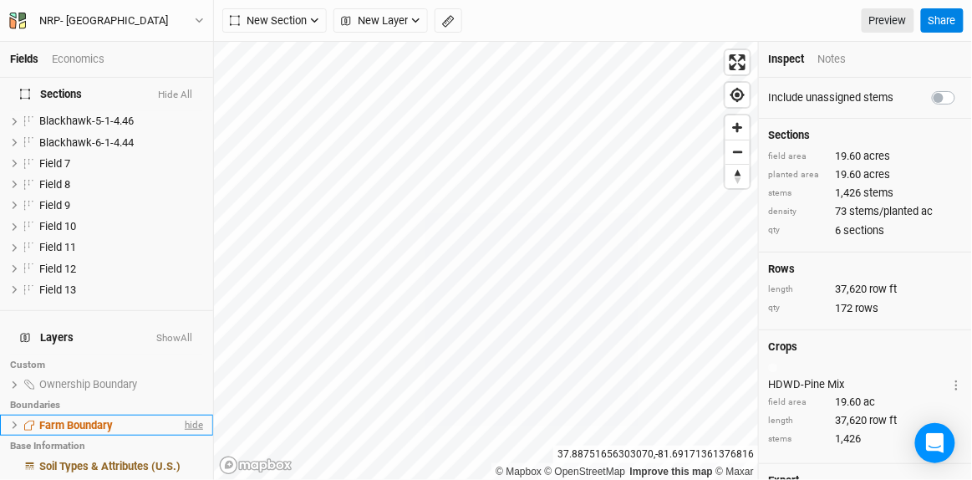
click at [185, 415] on span "hide" at bounding box center [192, 425] width 22 height 21
click at [185, 415] on span "show" at bounding box center [189, 425] width 27 height 21
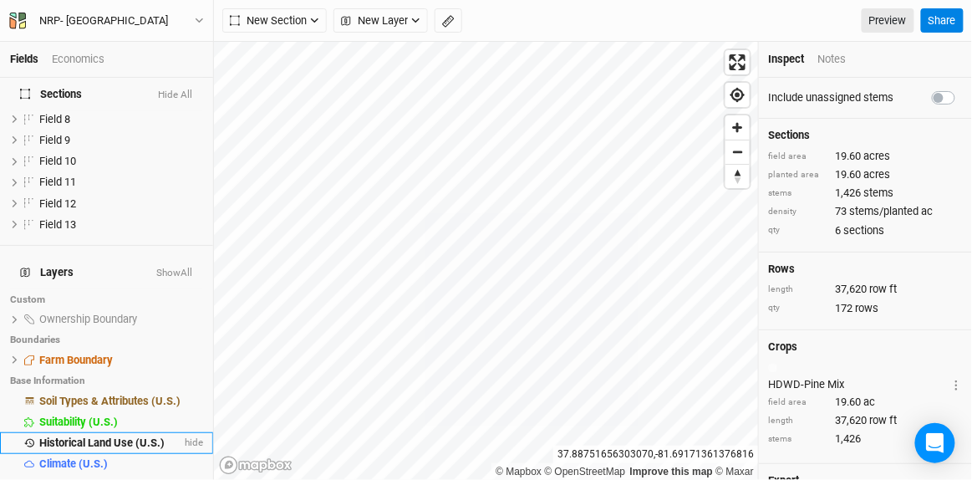
scroll to position [164, 0]
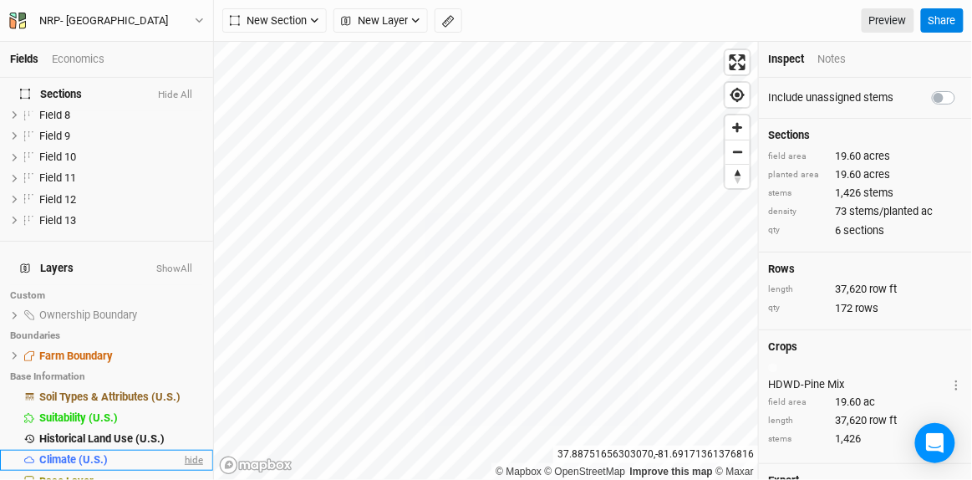
click at [182, 450] on span "hide" at bounding box center [192, 460] width 22 height 21
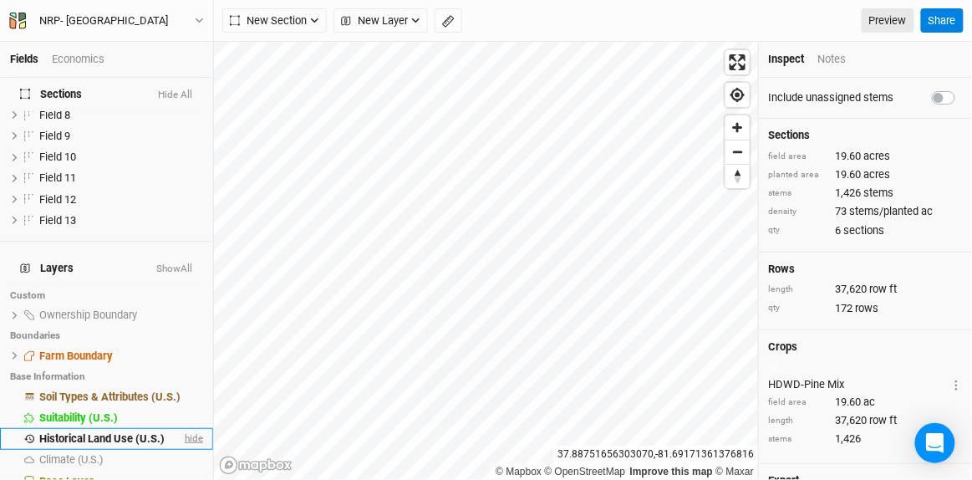
click at [186, 429] on span "hide" at bounding box center [192, 439] width 22 height 21
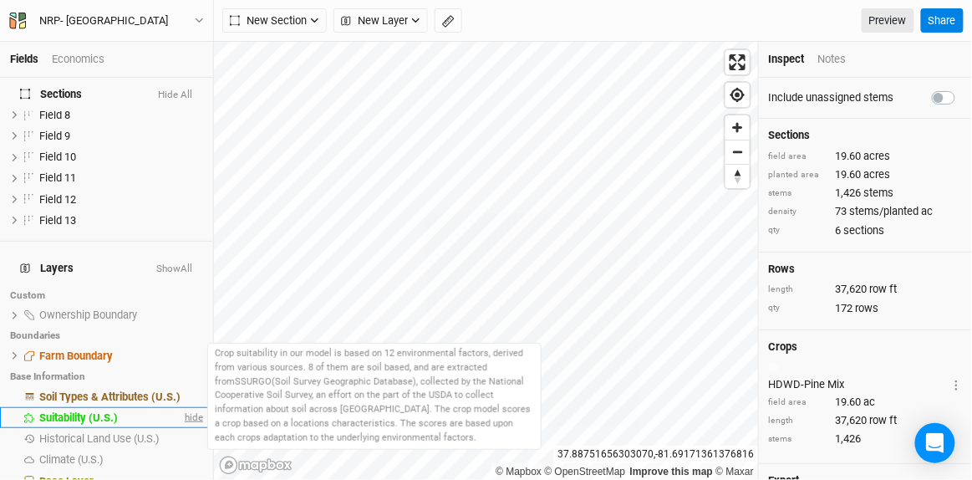
click at [181, 407] on span "hide" at bounding box center [192, 417] width 22 height 21
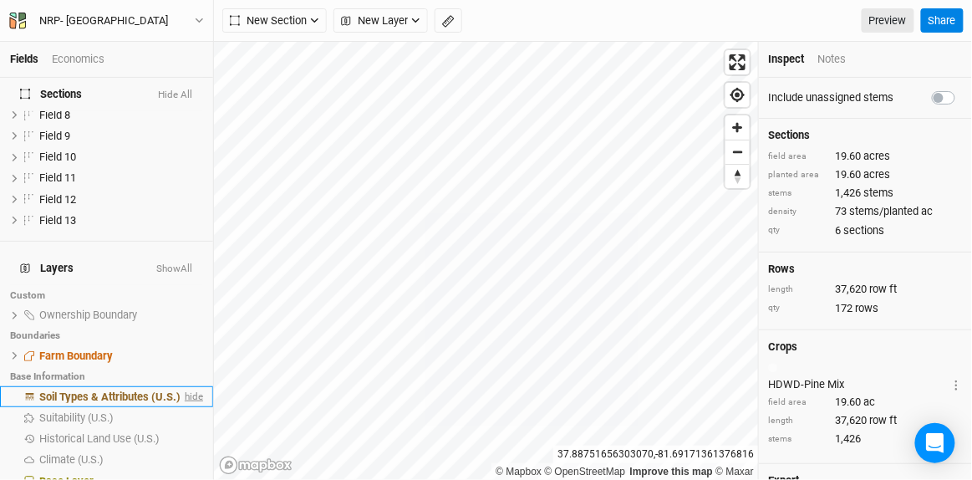
click at [183, 386] on span "hide" at bounding box center [192, 396] width 22 height 21
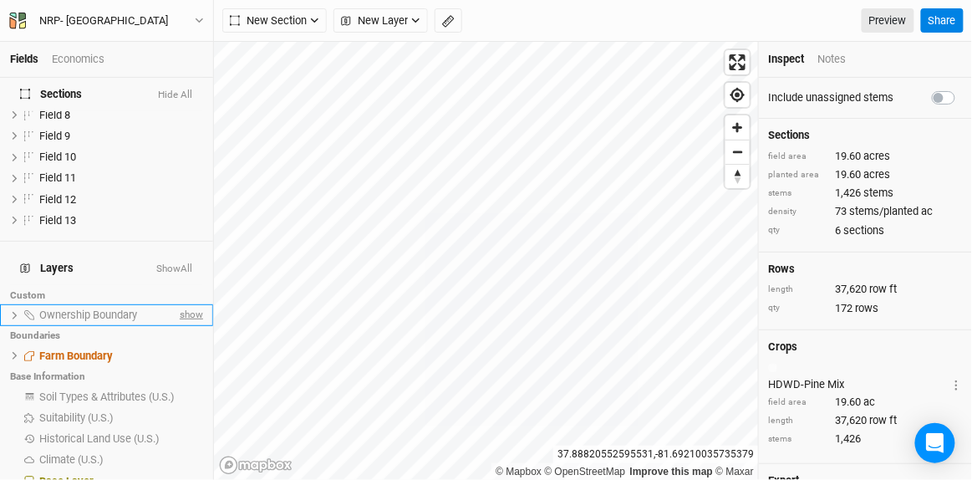
click at [176, 305] on span "show" at bounding box center [189, 315] width 27 height 21
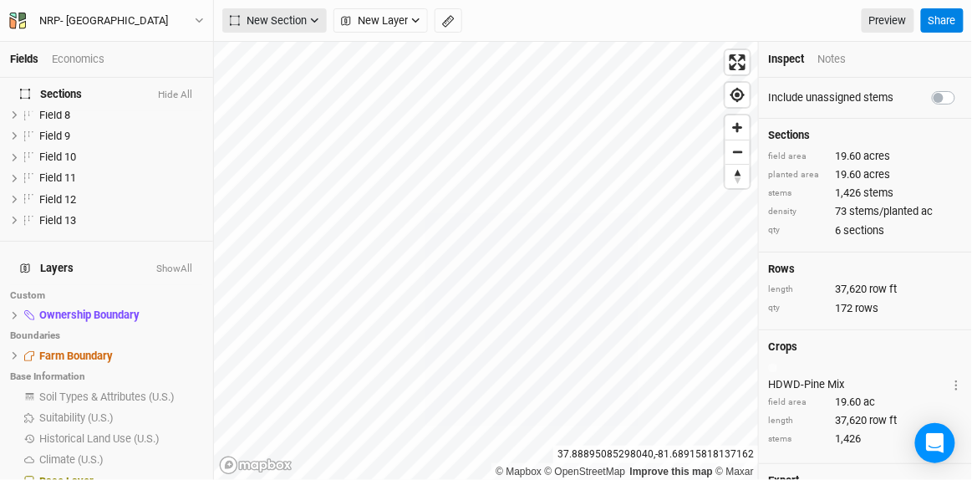
click at [289, 12] on button "New Section" at bounding box center [274, 20] width 105 height 25
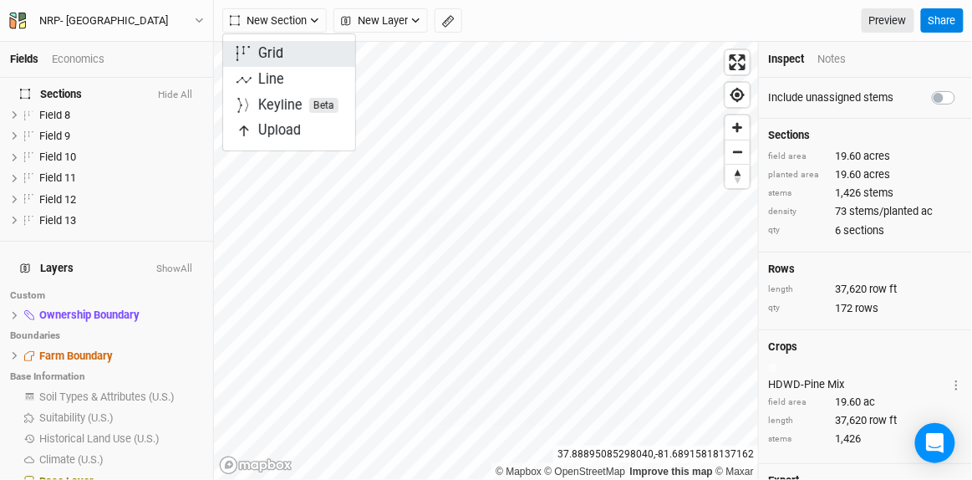
click at [276, 52] on div "Grid" at bounding box center [270, 53] width 25 height 19
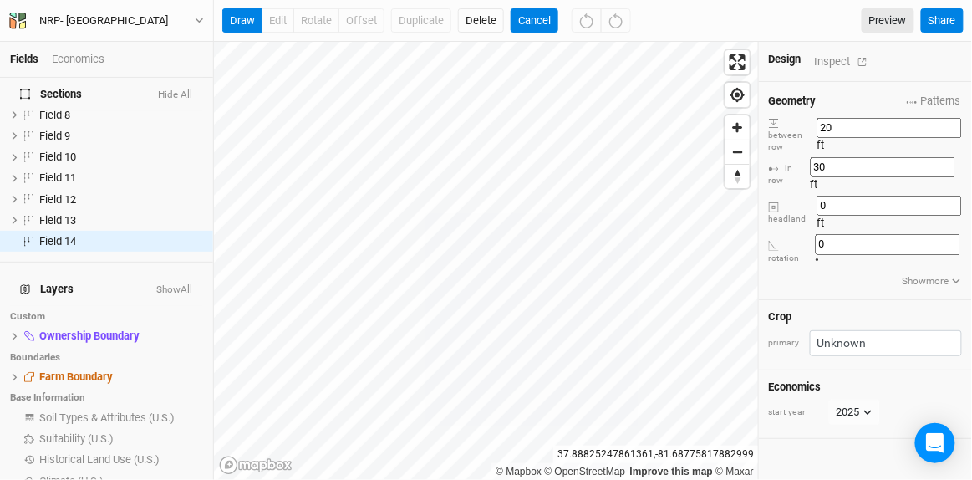
scroll to position [115, 0]
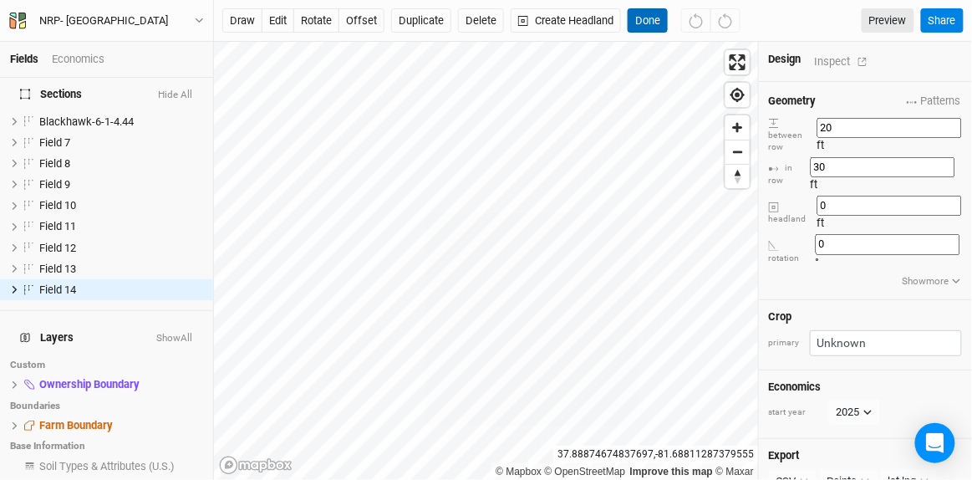
click at [642, 18] on button "Done" at bounding box center [648, 20] width 40 height 25
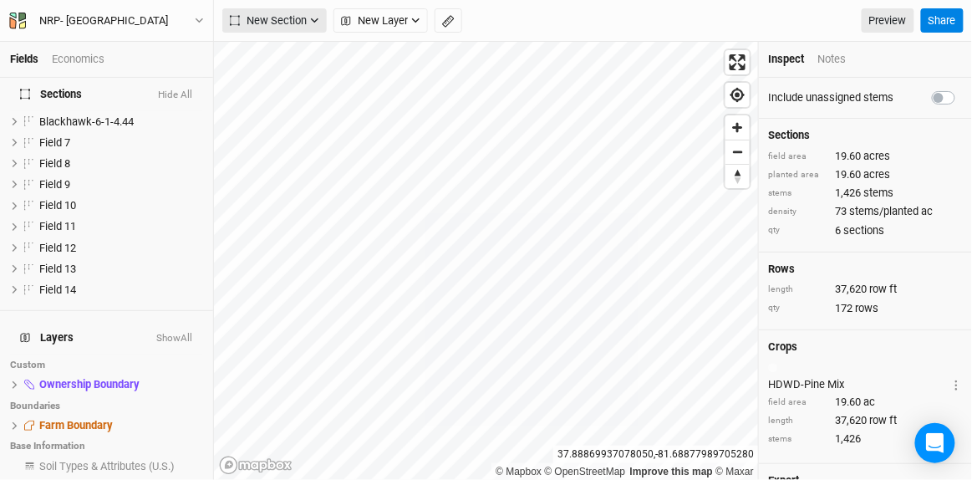
click at [258, 18] on span "New Section" at bounding box center [268, 21] width 77 height 17
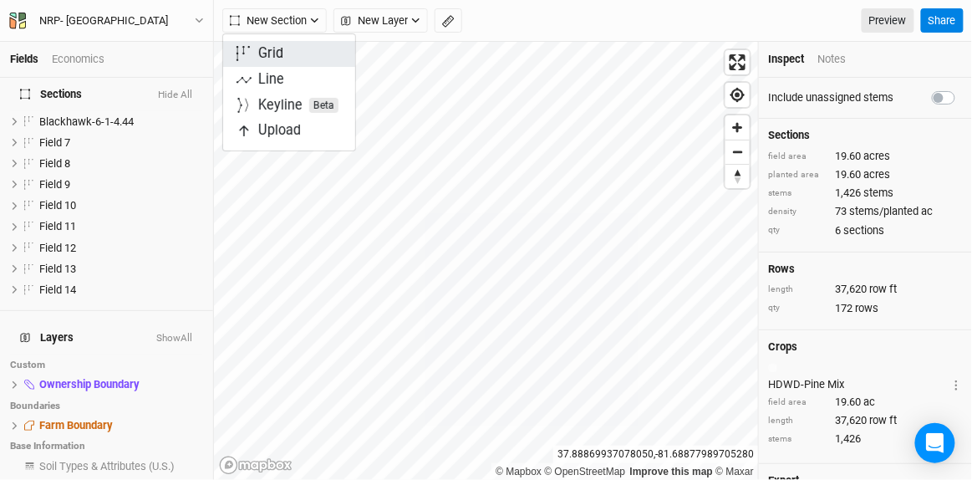
click at [276, 50] on div "Grid" at bounding box center [270, 53] width 25 height 19
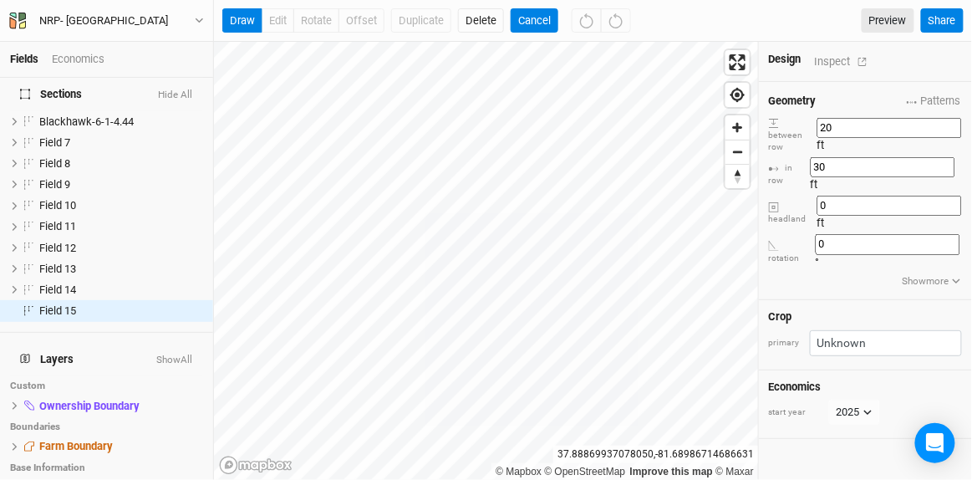
scroll to position [137, 0]
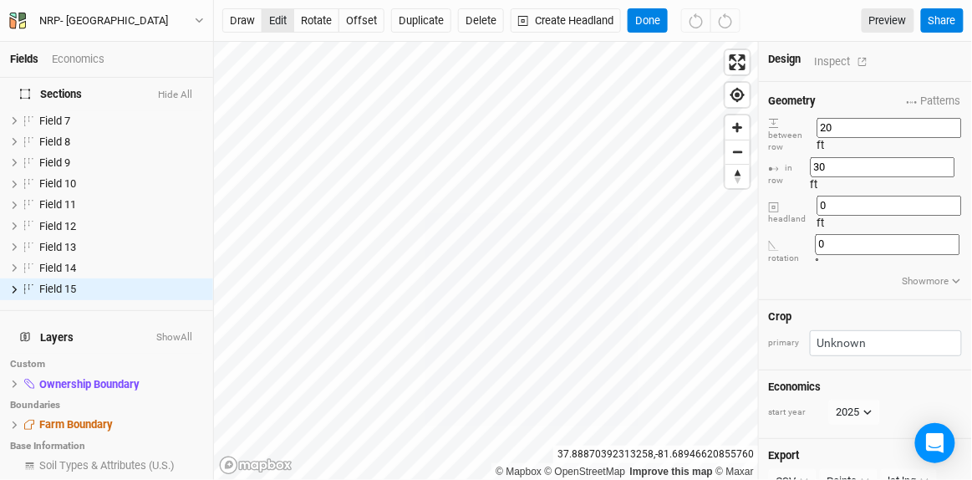
click at [276, 13] on button "edit" at bounding box center [278, 20] width 33 height 25
click at [643, 14] on button "Done" at bounding box center [648, 20] width 40 height 25
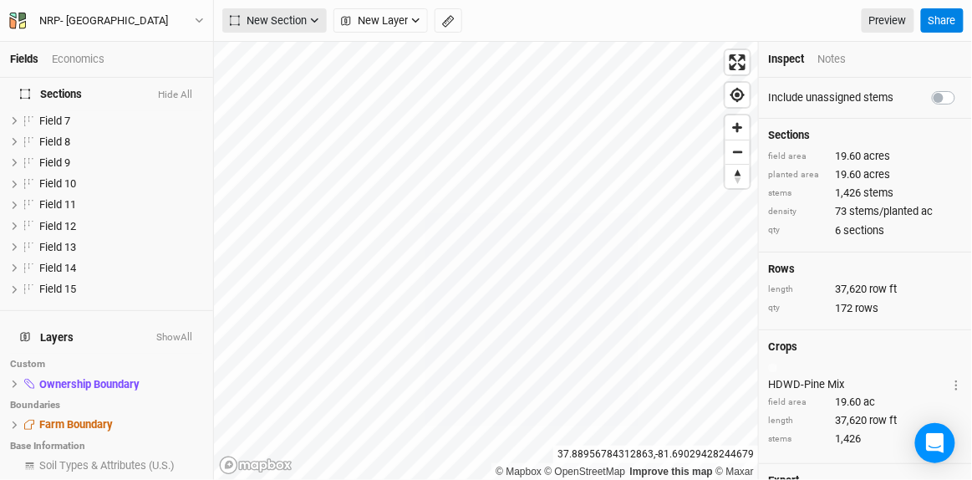
click at [287, 18] on span "New Section" at bounding box center [268, 21] width 77 height 17
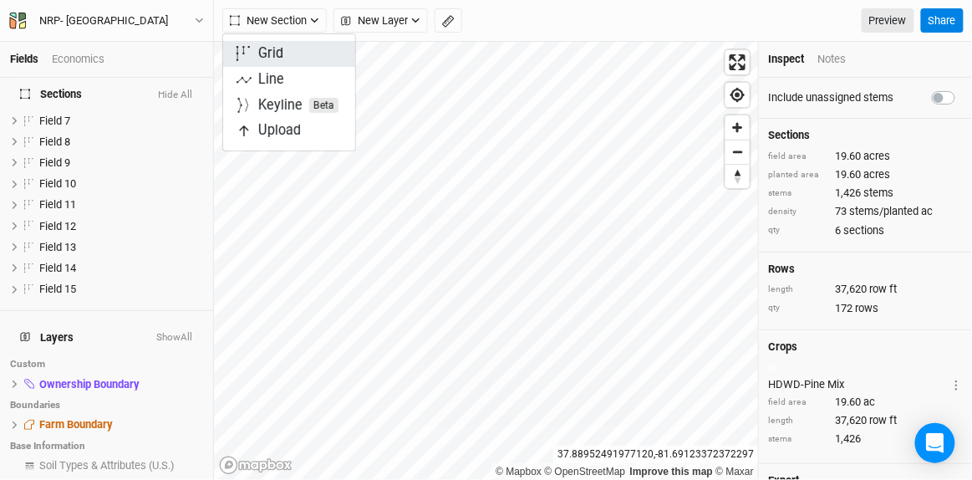
click at [298, 52] on button "Grid" at bounding box center [289, 54] width 132 height 26
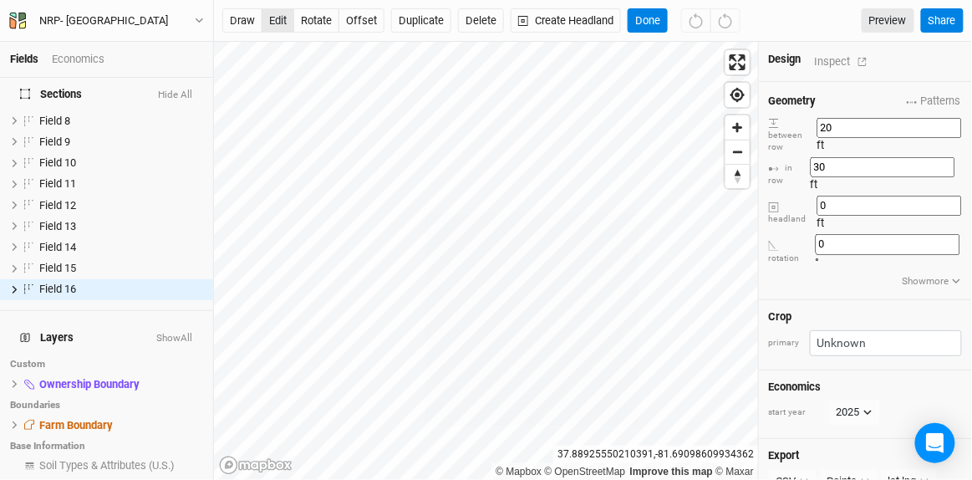
click at [272, 12] on button "edit" at bounding box center [278, 20] width 33 height 25
click at [635, 17] on button "Done" at bounding box center [648, 20] width 40 height 25
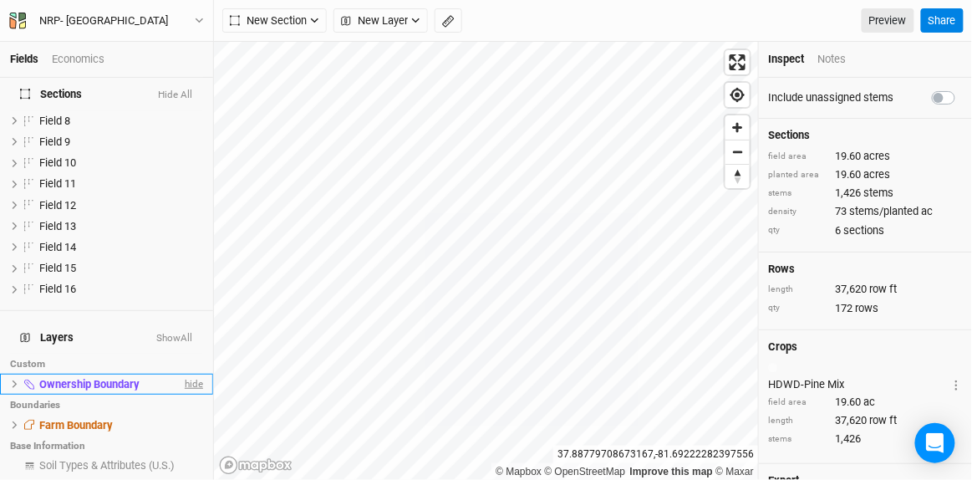
click at [189, 374] on span "hide" at bounding box center [192, 384] width 22 height 21
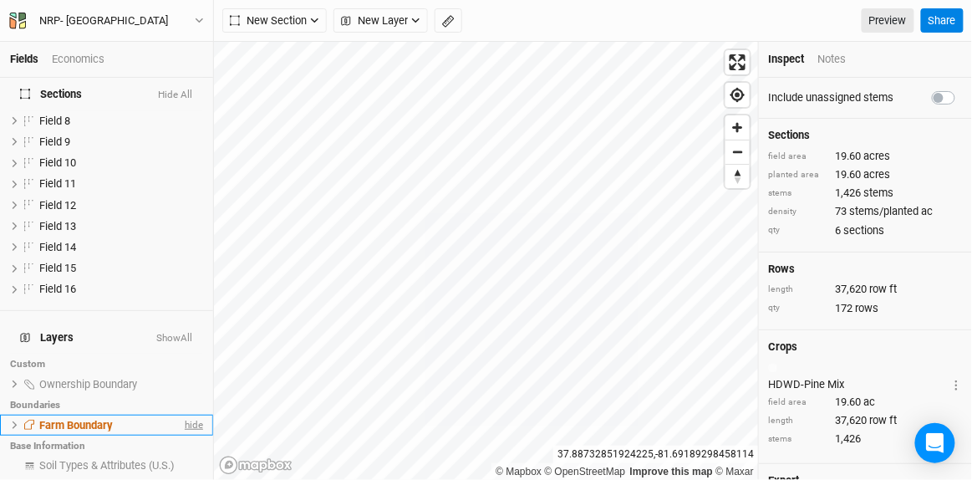
click at [185, 415] on span "hide" at bounding box center [192, 425] width 22 height 21
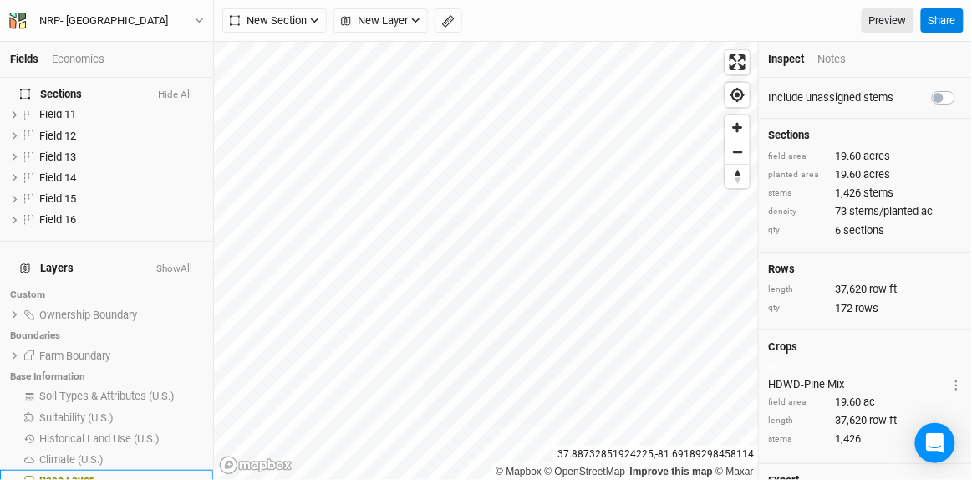
click at [83, 474] on span "Base Layer" at bounding box center [66, 480] width 54 height 13
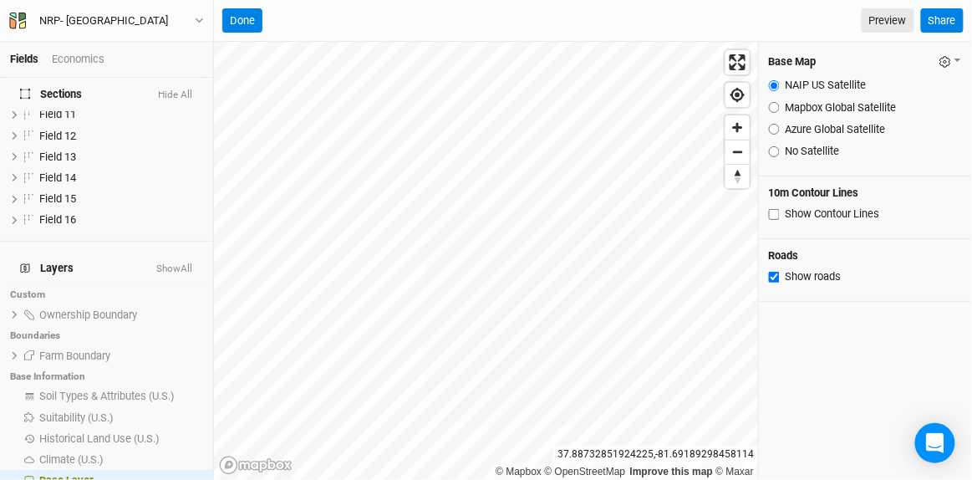
click at [773, 129] on input "Azure Global Satellite" at bounding box center [774, 129] width 11 height 11
radio input "true"
click at [176, 93] on button "Hide All" at bounding box center [175, 95] width 36 height 12
click at [176, 92] on button "Show All" at bounding box center [173, 95] width 40 height 12
click at [176, 92] on button "Hide All" at bounding box center [175, 95] width 36 height 12
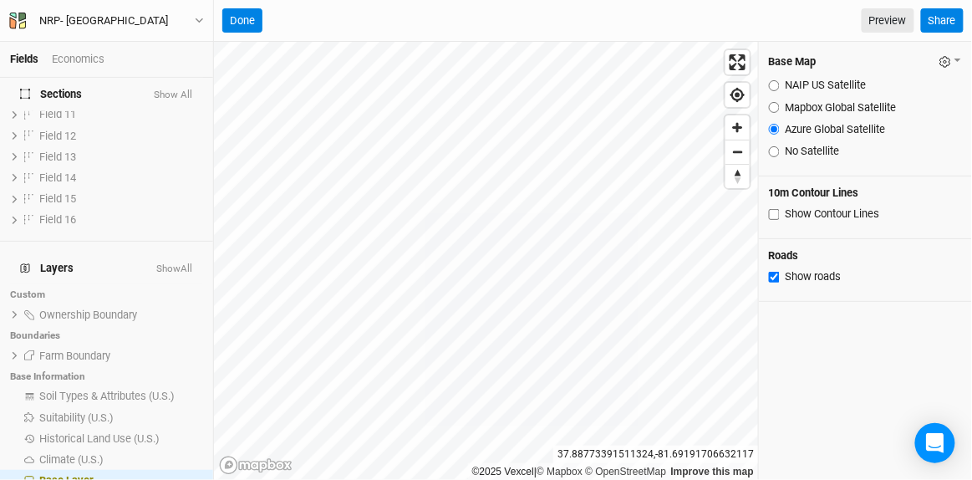
click at [176, 92] on button "Show All" at bounding box center [173, 95] width 40 height 12
click at [176, 92] on button "Hide All" at bounding box center [175, 95] width 36 height 12
click at [176, 93] on button "Show All" at bounding box center [173, 95] width 40 height 12
click at [176, 93] on button "Hide All" at bounding box center [175, 95] width 36 height 12
click at [183, 92] on button "Show All" at bounding box center [173, 95] width 40 height 12
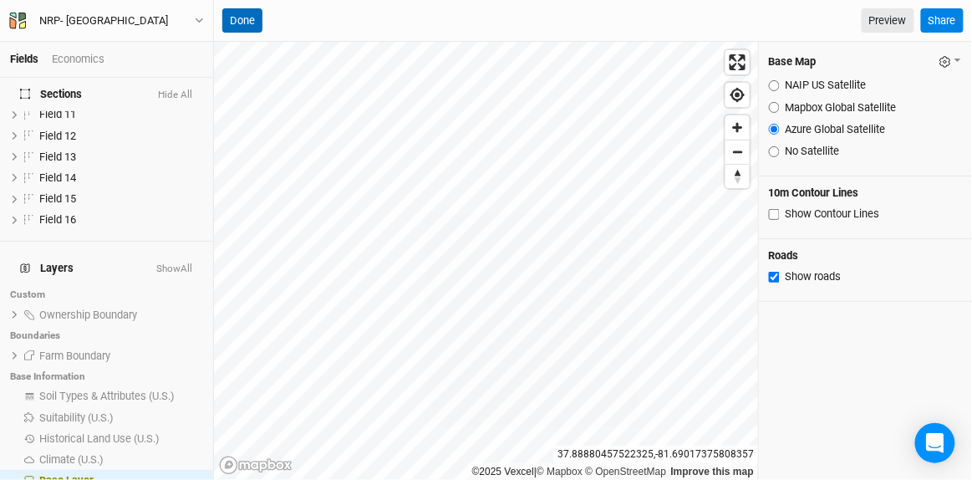
click at [241, 11] on button "Done" at bounding box center [242, 20] width 40 height 25
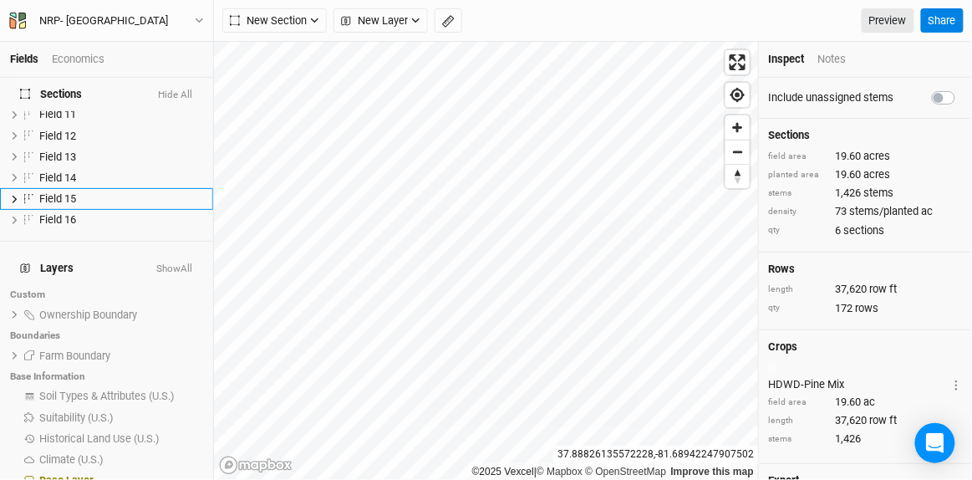
scroll to position [136, 0]
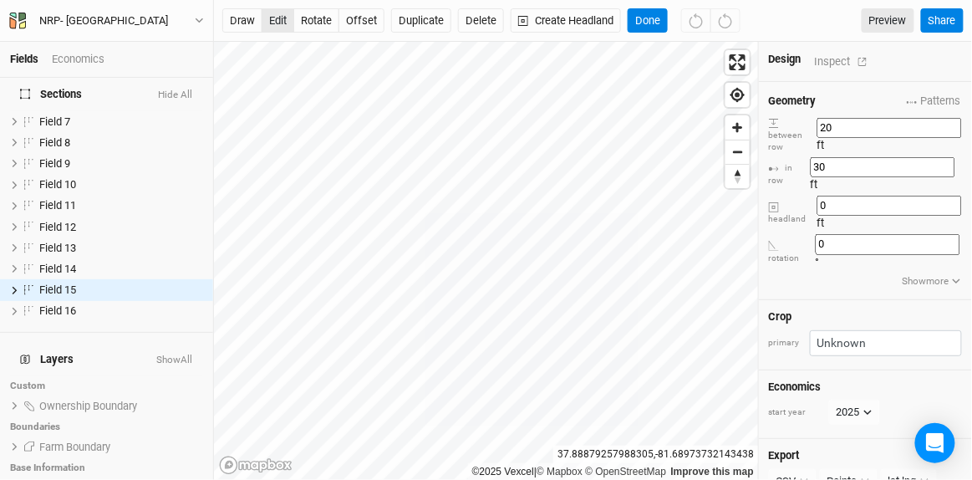
click at [273, 14] on button "edit" at bounding box center [278, 20] width 33 height 25
click at [644, 13] on button "Done" at bounding box center [648, 20] width 40 height 25
click at [273, 9] on button "edit" at bounding box center [278, 20] width 33 height 25
click at [644, 19] on button "Done" at bounding box center [648, 20] width 40 height 25
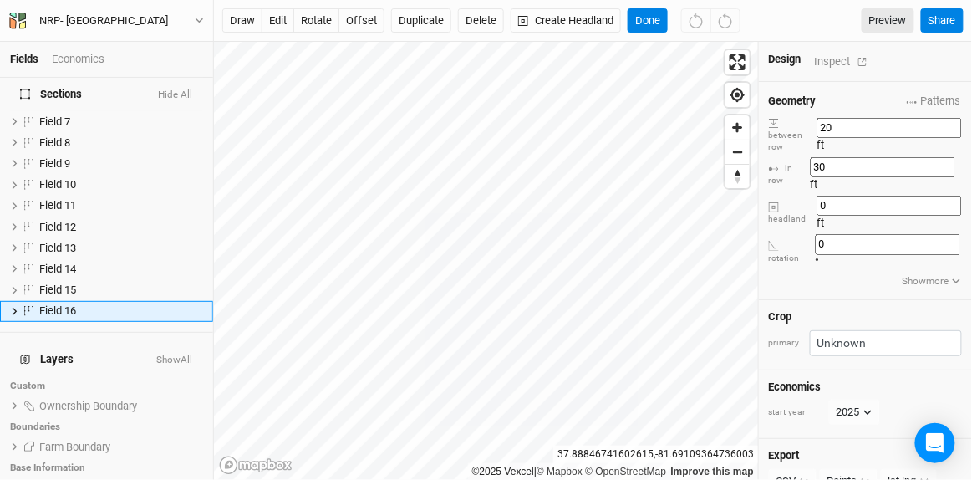
scroll to position [158, 0]
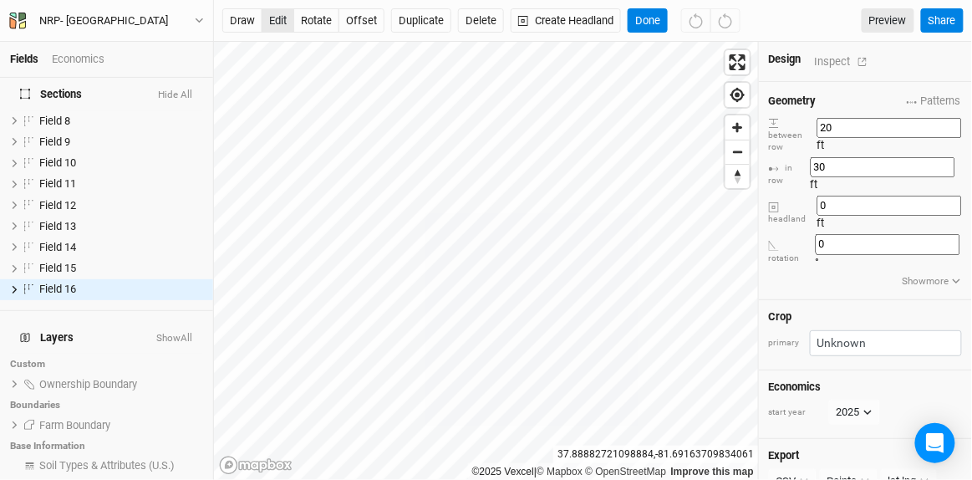
click at [268, 16] on button "edit" at bounding box center [278, 20] width 33 height 25
drag, startPoint x: 645, startPoint y: 18, endPoint x: 634, endPoint y: 18, distance: 11.7
click at [645, 18] on button "Done" at bounding box center [648, 20] width 40 height 25
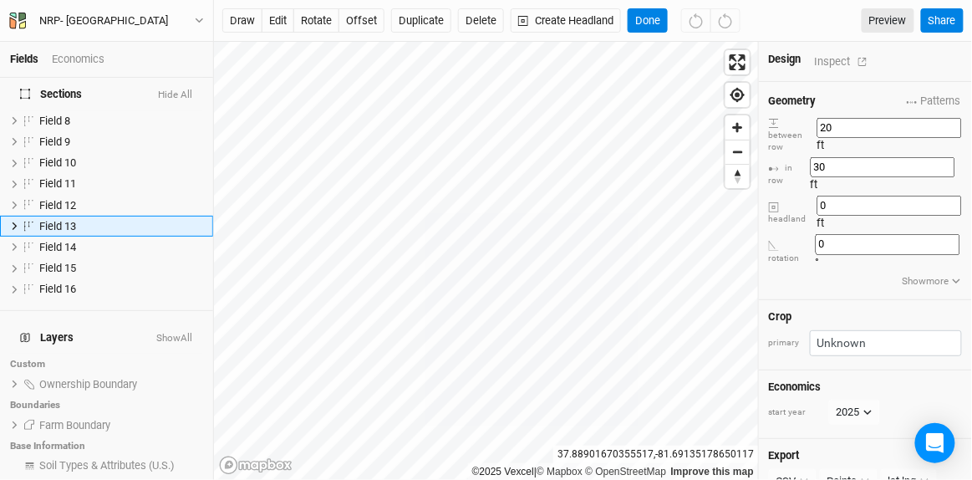
scroll to position [94, 0]
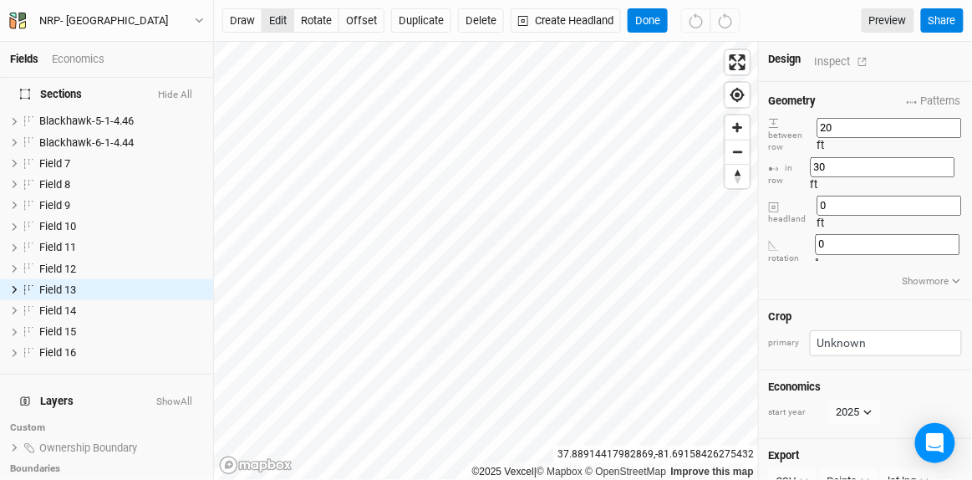
click at [273, 13] on button "edit" at bounding box center [278, 20] width 33 height 25
click at [646, 17] on button "Done" at bounding box center [648, 20] width 40 height 25
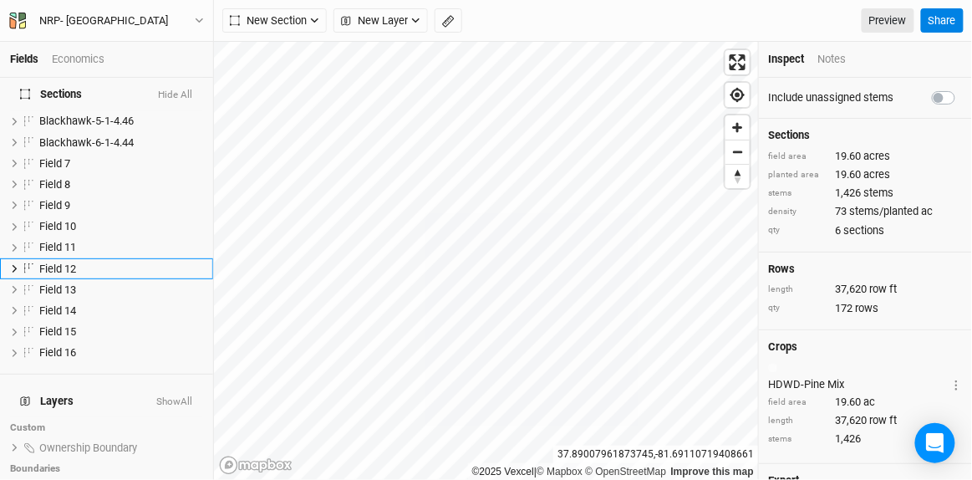
scroll to position [74, 0]
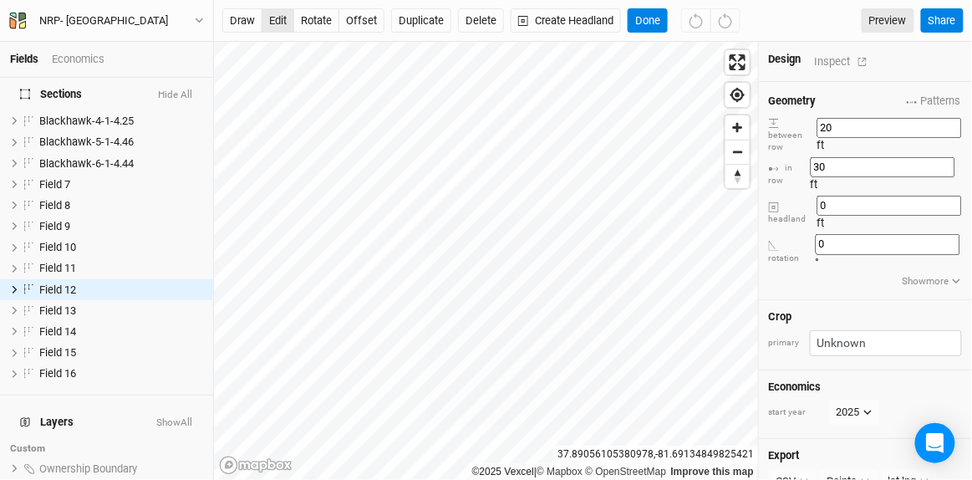
drag, startPoint x: 278, startPoint y: 18, endPoint x: 286, endPoint y: 24, distance: 10.1
click at [281, 19] on button "edit" at bounding box center [278, 20] width 33 height 25
click at [643, 19] on button "Done" at bounding box center [648, 20] width 40 height 25
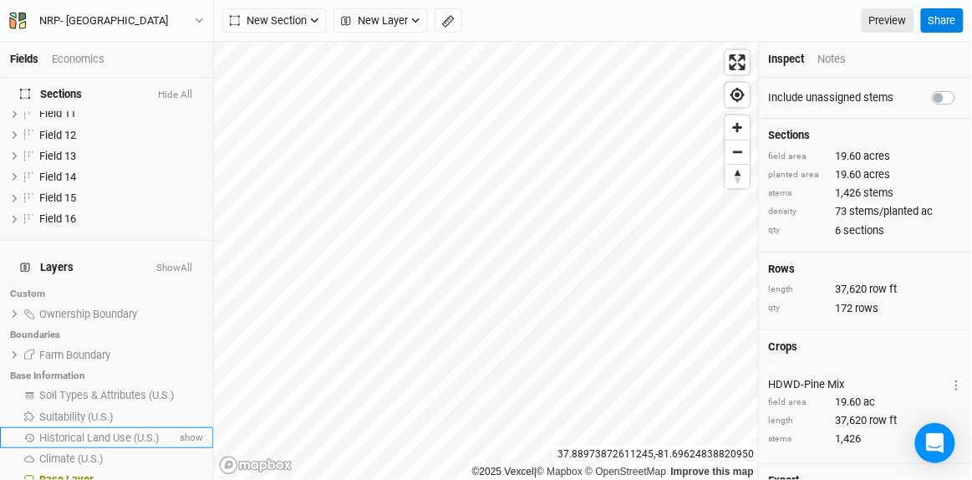
scroll to position [227, 0]
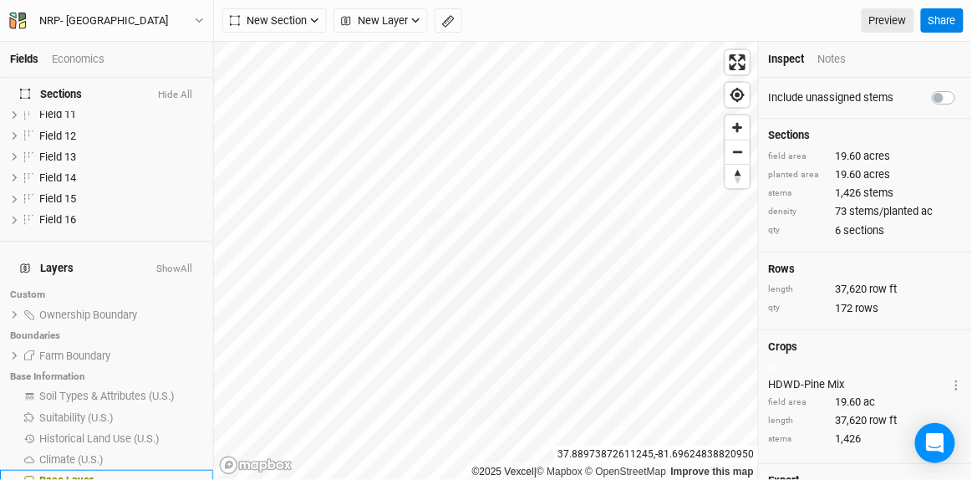
click at [62, 474] on span "Base Layer" at bounding box center [66, 480] width 54 height 13
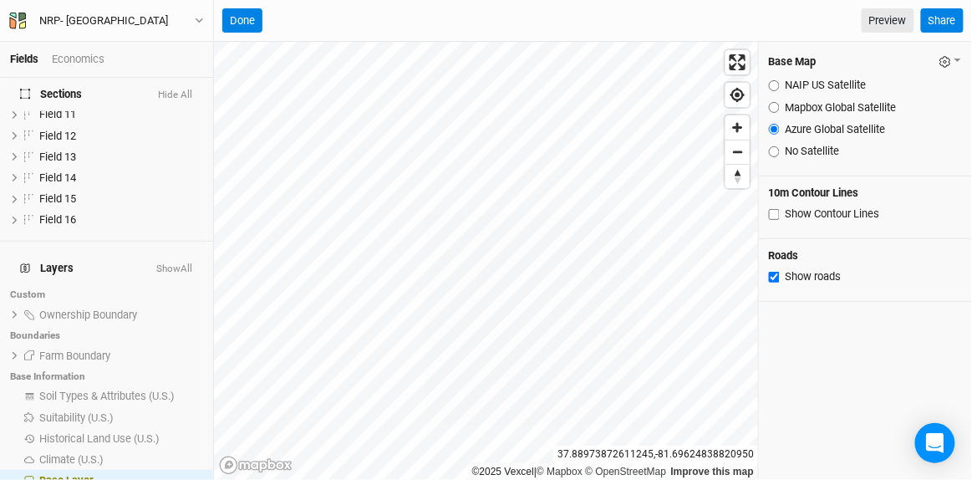
scroll to position [228, 0]
click at [773, 82] on input "NAIP US Satellite" at bounding box center [774, 85] width 11 height 11
radio input "true"
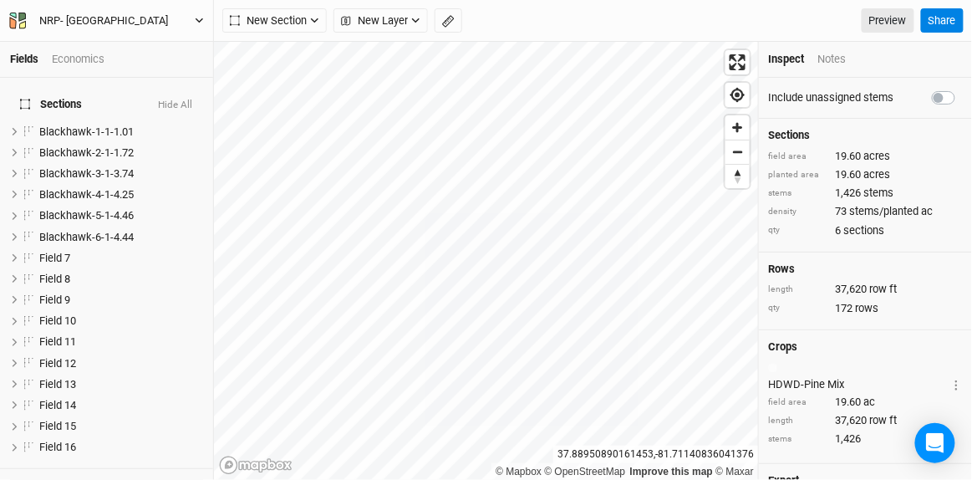
click at [196, 14] on button "NRP- Phase 2 Colony Bay" at bounding box center [106, 21] width 196 height 18
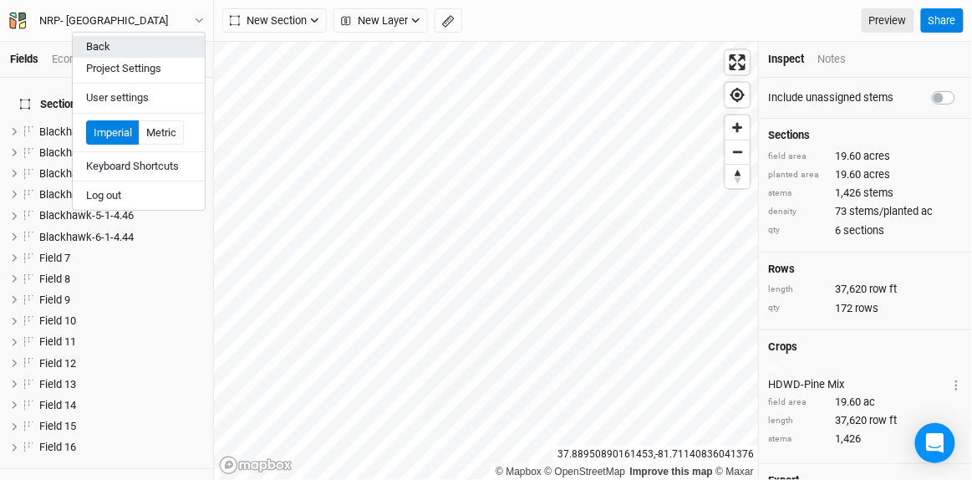
click at [122, 44] on button "Back" at bounding box center [139, 47] width 132 height 22
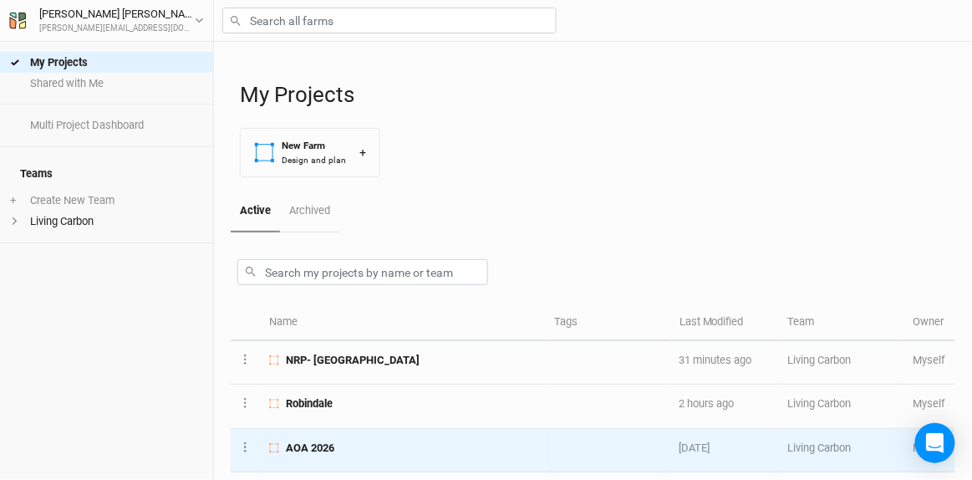
click at [335, 445] on div "AOA 2026" at bounding box center [402, 448] width 266 height 15
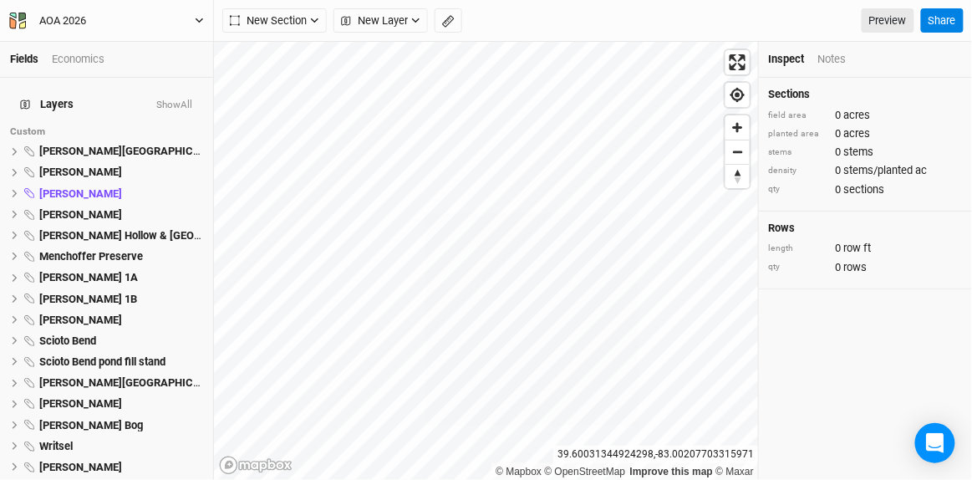
click at [199, 16] on icon "button" at bounding box center [199, 20] width 9 height 9
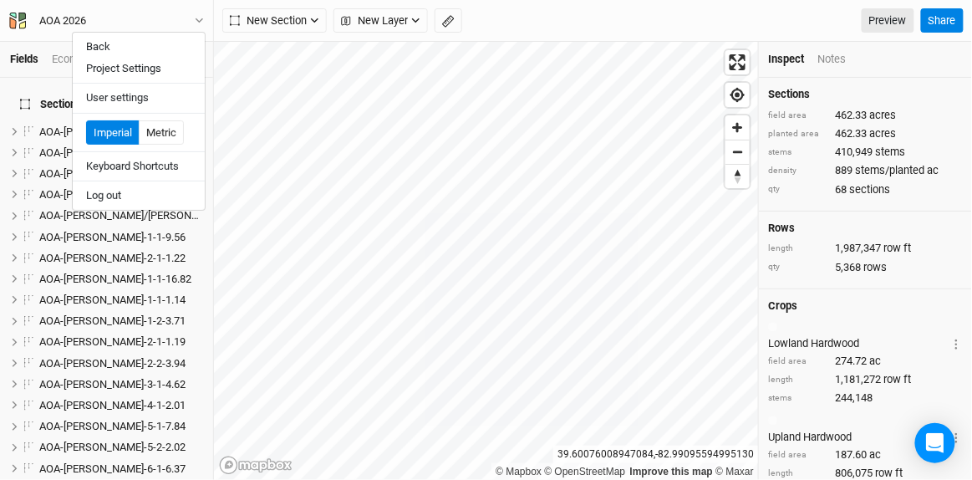
click at [648, 29] on div "New Section Grid Line Keyline Beta Upload New Layer Custom Infrastructure Utili…" at bounding box center [568, 20] width 692 height 25
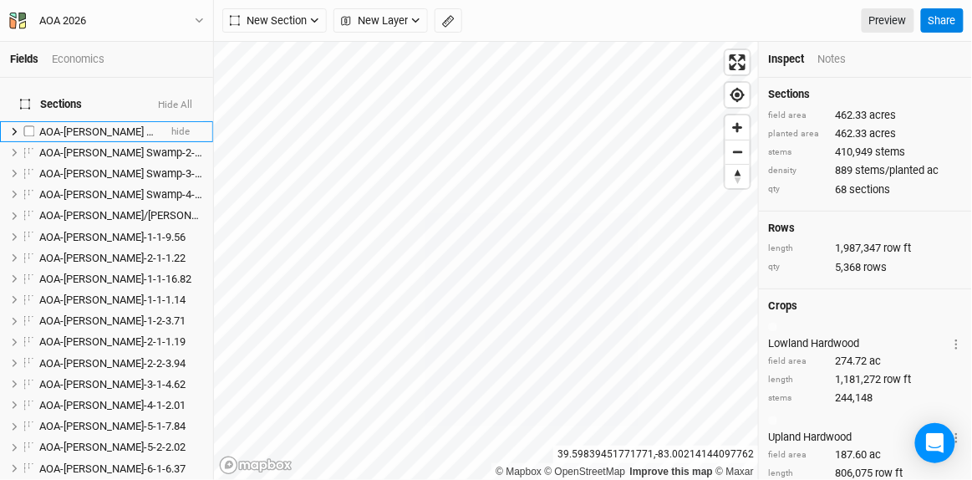
click at [89, 125] on span "AOA-[PERSON_NAME] Swamp-1-1-4.08" at bounding box center [131, 131] width 185 height 13
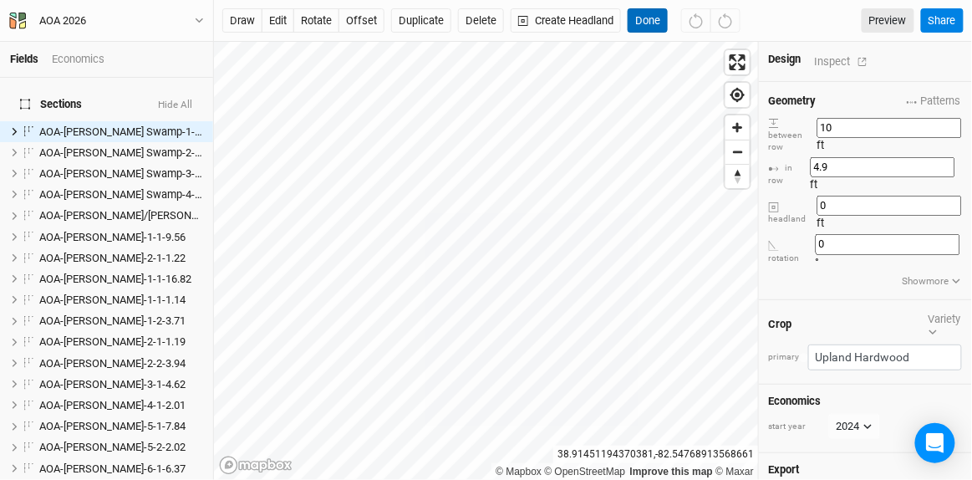
click at [634, 8] on button "Done" at bounding box center [648, 20] width 40 height 25
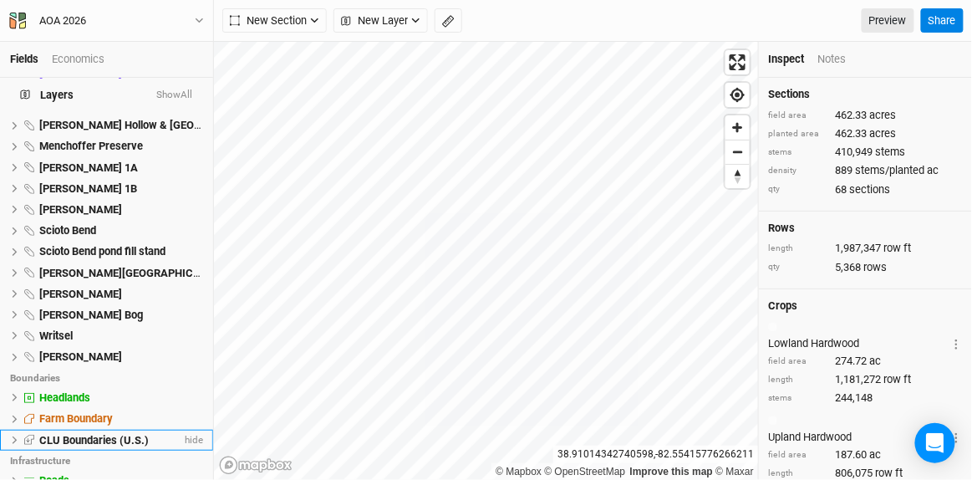
scroll to position [1741, 0]
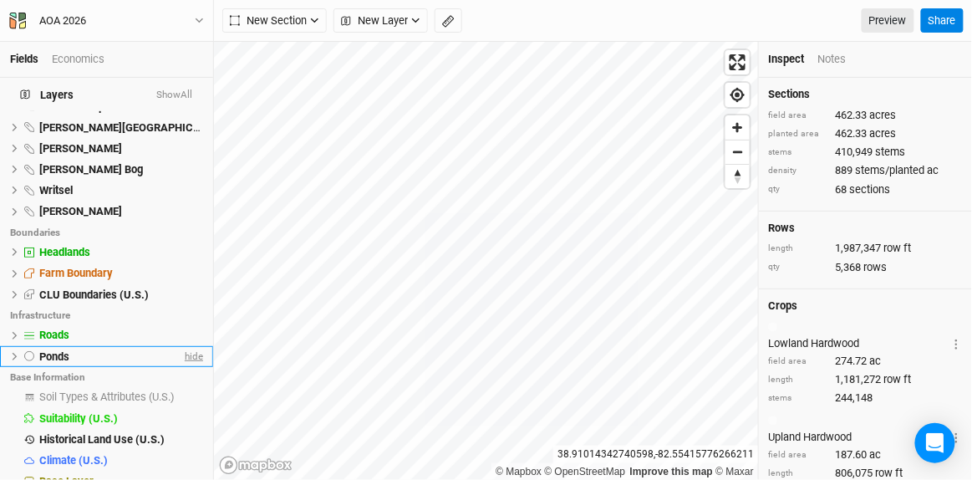
click at [183, 346] on span "hide" at bounding box center [192, 356] width 22 height 21
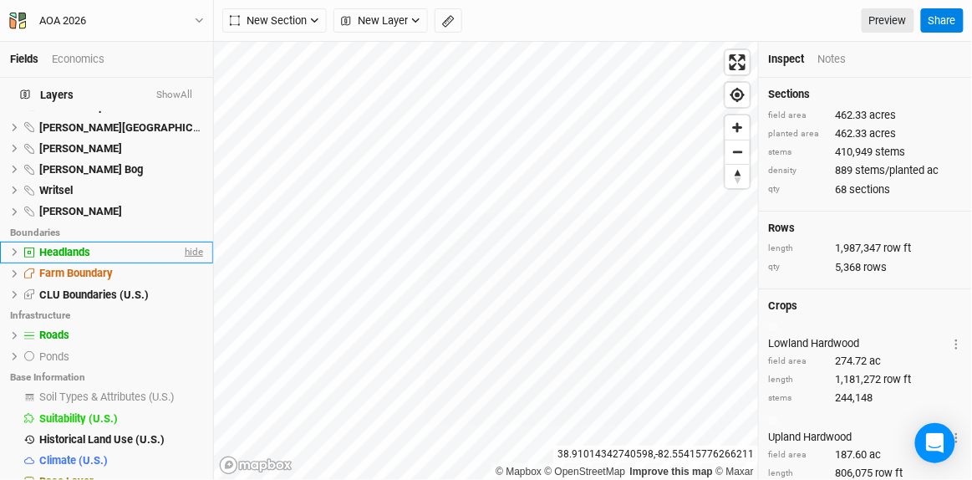
click at [185, 242] on span "hide" at bounding box center [192, 252] width 22 height 21
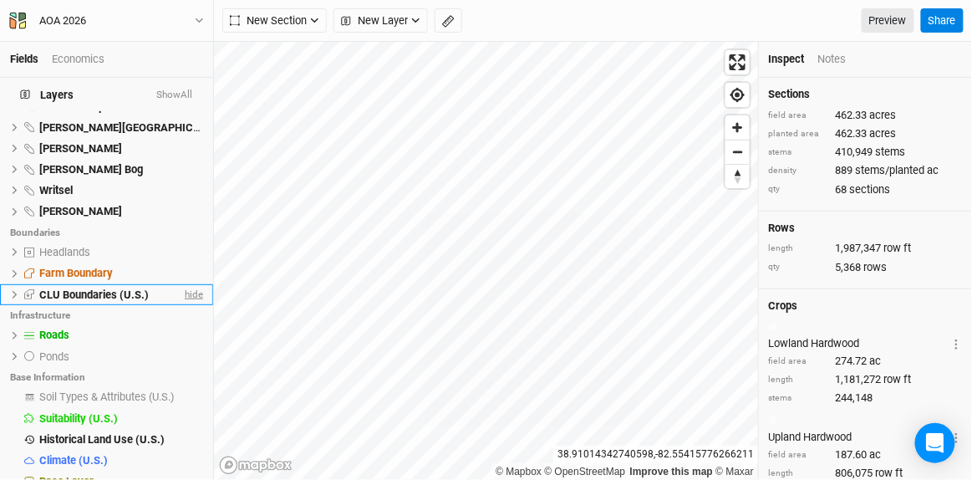
click at [181, 284] on span "hide" at bounding box center [192, 294] width 22 height 21
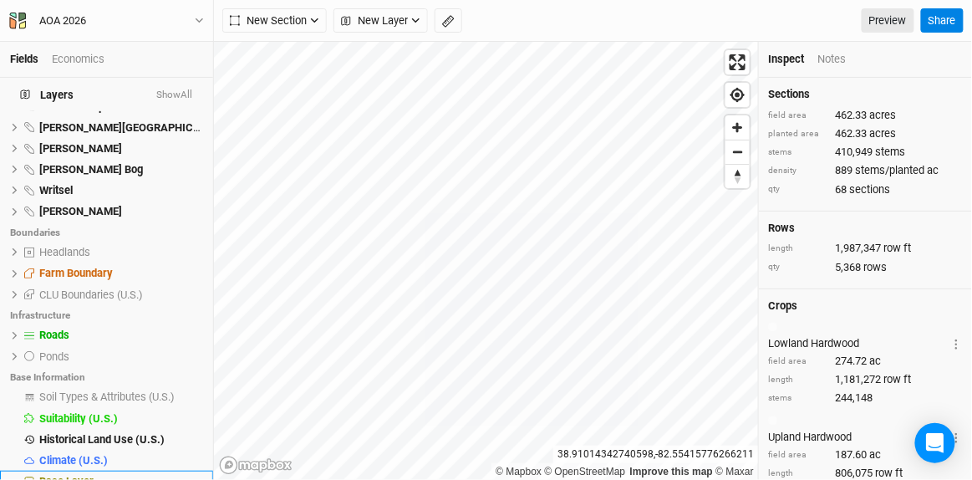
click at [91, 475] on span "Base Layer" at bounding box center [66, 481] width 54 height 13
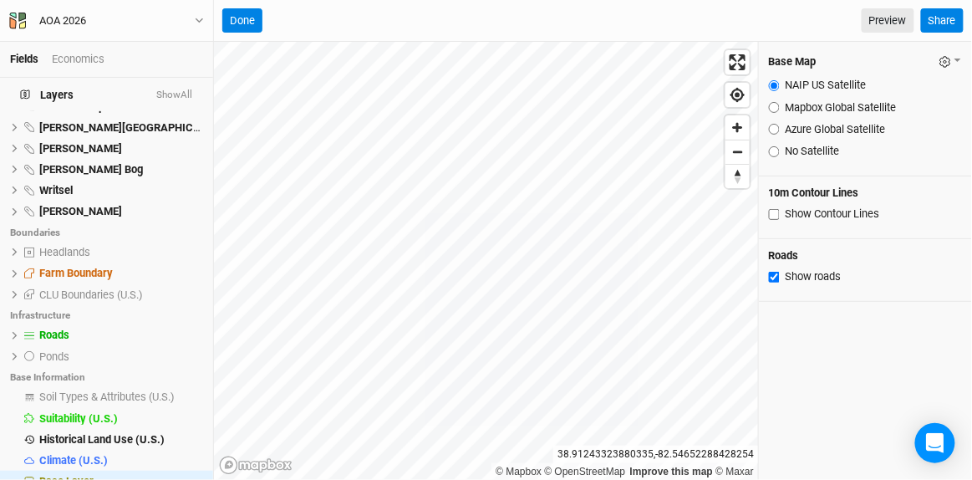
click at [773, 130] on input "Azure Global Satellite" at bounding box center [774, 129] width 11 height 11
radio input "true"
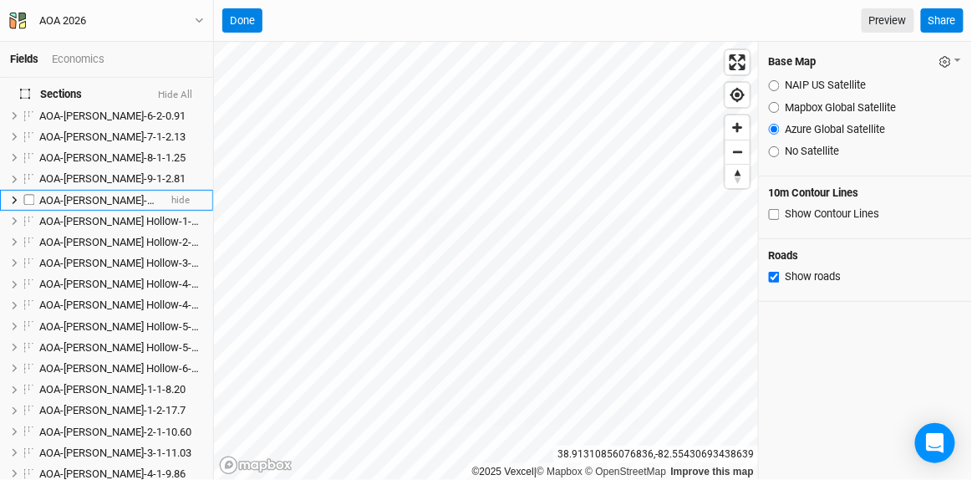
scroll to position [0, 0]
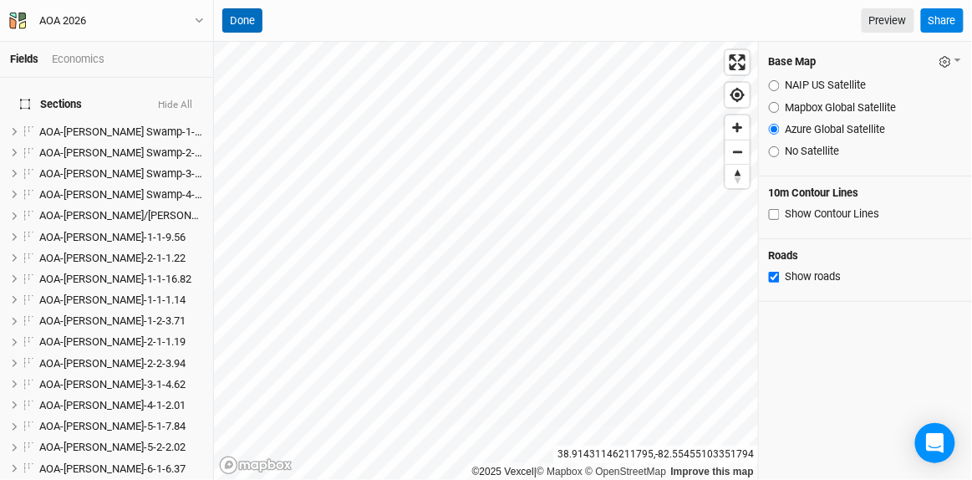
click at [243, 22] on button "Done" at bounding box center [242, 20] width 40 height 25
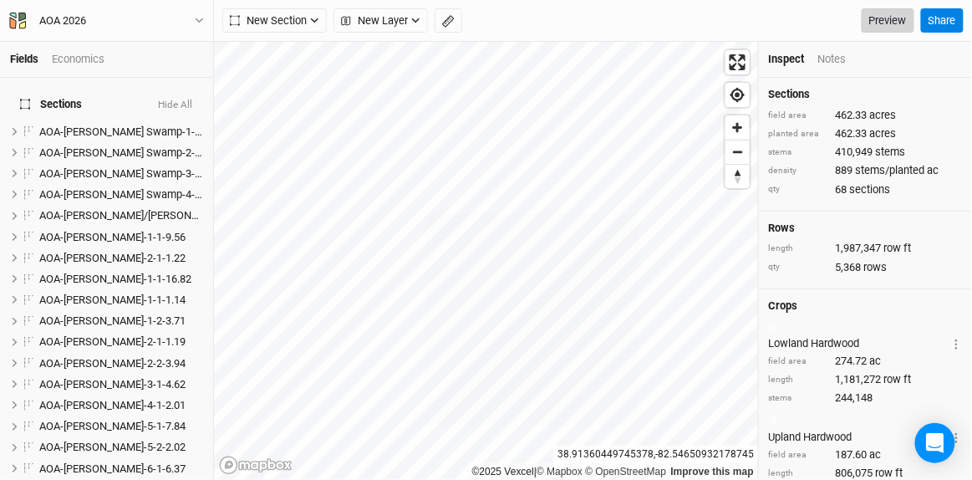
click at [885, 18] on link "Preview" at bounding box center [888, 20] width 53 height 25
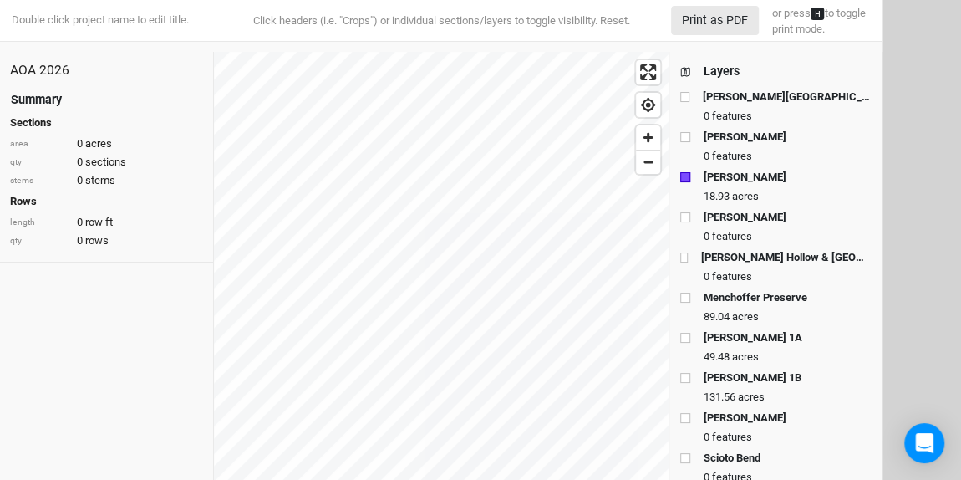
click at [711, 67] on div "Layers" at bounding box center [722, 72] width 36 height 18
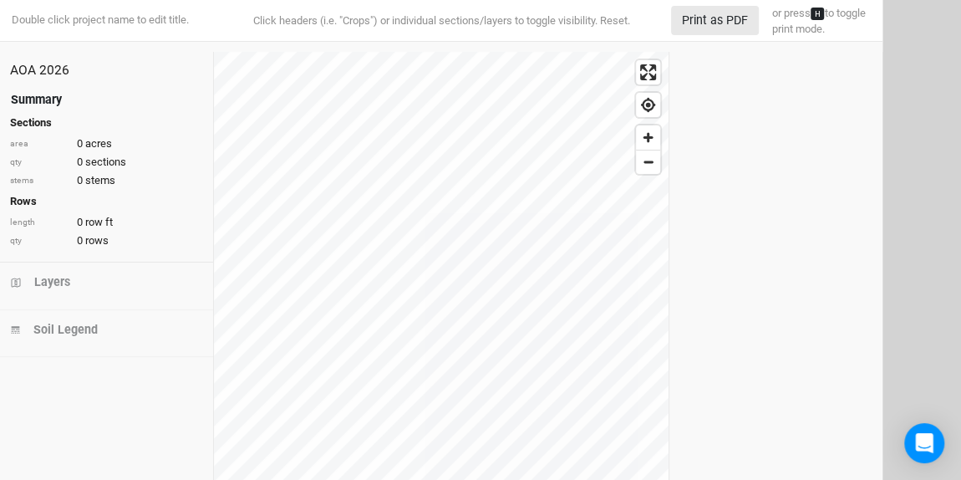
click at [38, 94] on div "Summary" at bounding box center [36, 100] width 51 height 18
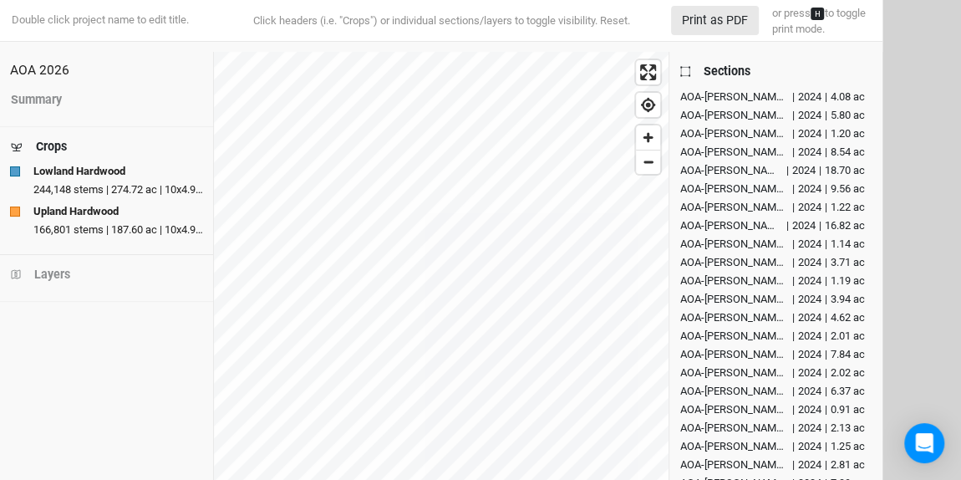
click at [729, 73] on div "Sections" at bounding box center [727, 72] width 47 height 18
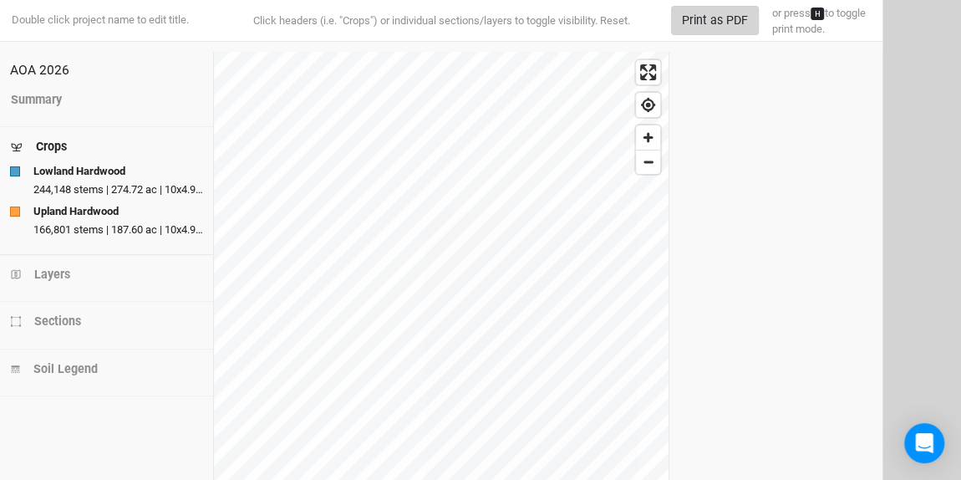
click at [714, 23] on button "Print as PDF" at bounding box center [715, 20] width 88 height 29
click at [716, 23] on button "Print as PDF" at bounding box center [715, 20] width 88 height 29
